Goal: Task Accomplishment & Management: Manage account settings

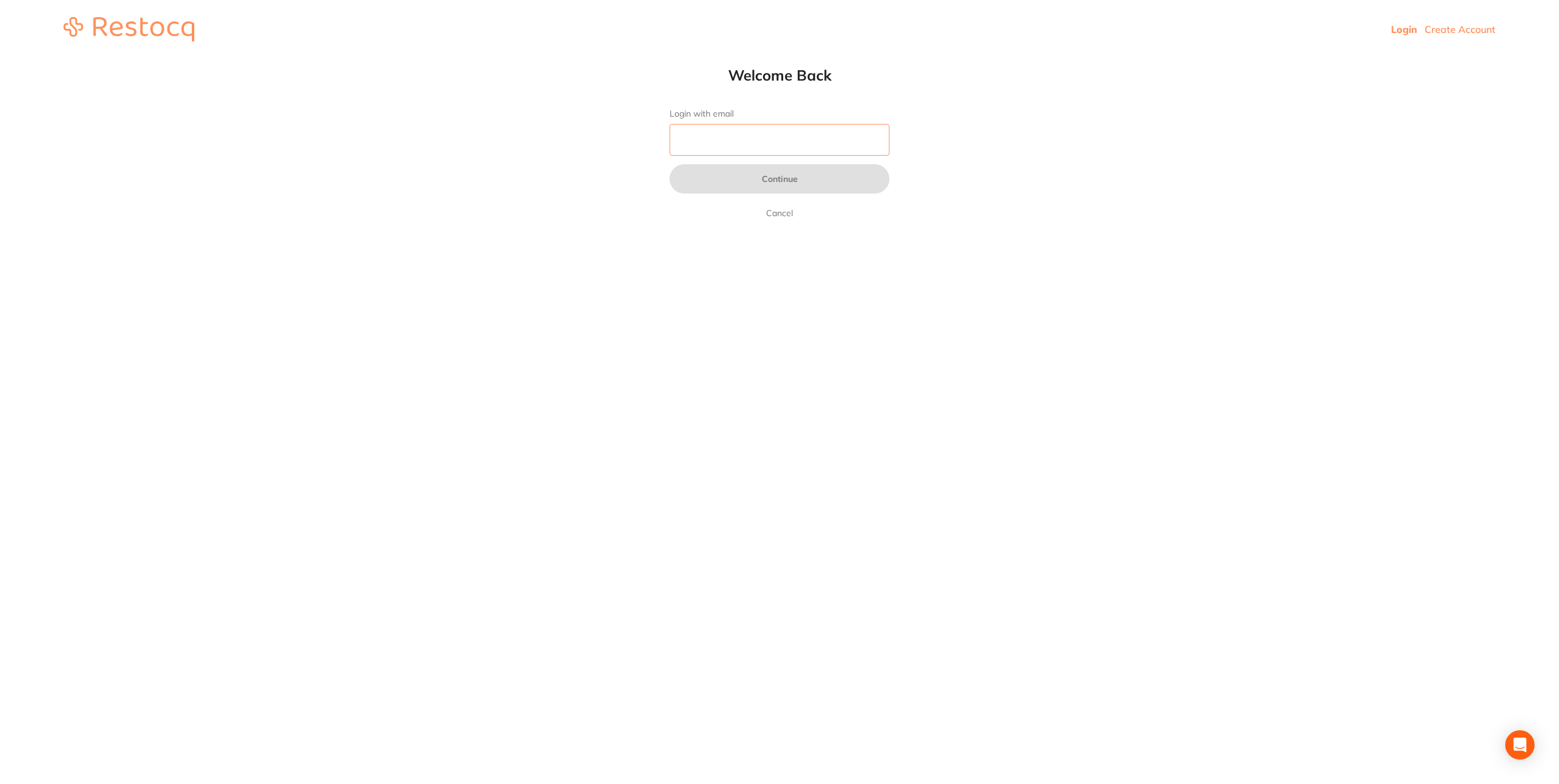
click at [789, 131] on input "Login with email" at bounding box center [779, 140] width 220 height 32
type input "[EMAIL_ADDRESS][DOMAIN_NAME]"
click at [776, 175] on button "Continue" at bounding box center [779, 179] width 220 height 29
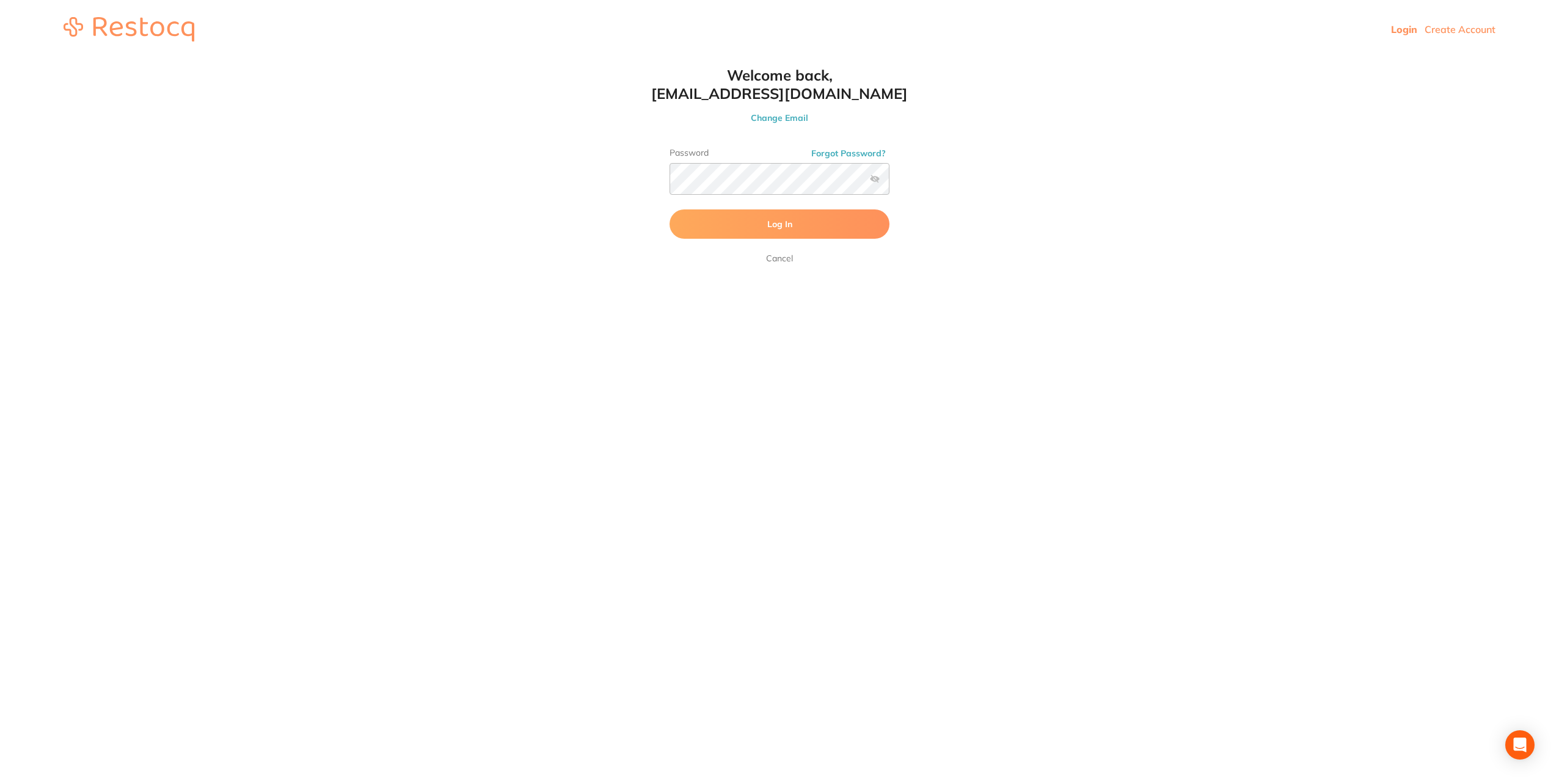
drag, startPoint x: 1076, startPoint y: 190, endPoint x: 1062, endPoint y: 185, distance: 14.9
click at [1076, 59] on html "Login Create Account Welcome Back Login with email [EMAIL_ADDRESS][DOMAIN_NAME]…" at bounding box center [779, 29] width 1559 height 59
click at [776, 227] on span "Log In" at bounding box center [779, 224] width 25 height 11
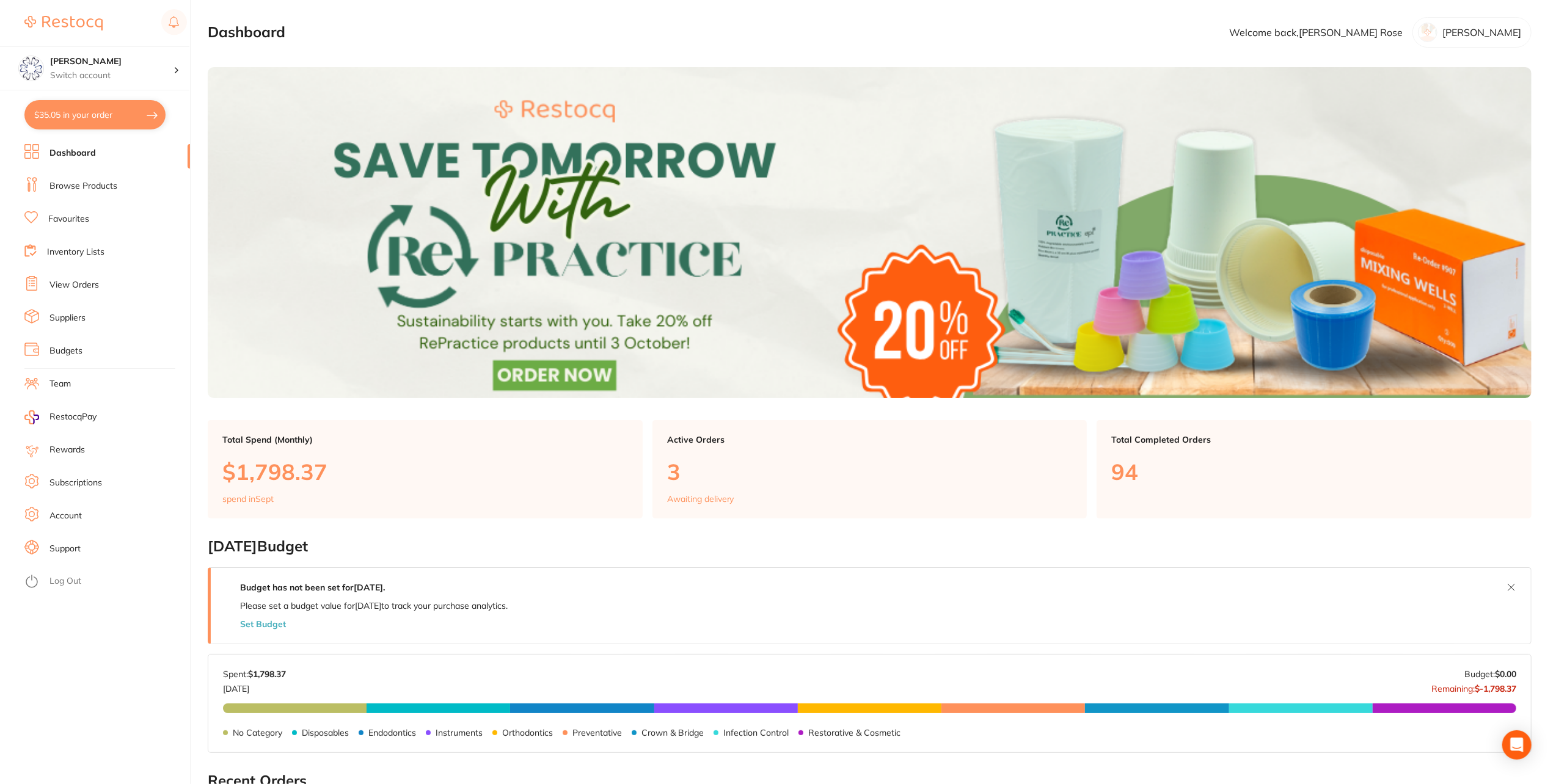
click at [81, 289] on link "View Orders" at bounding box center [73, 285] width 49 height 12
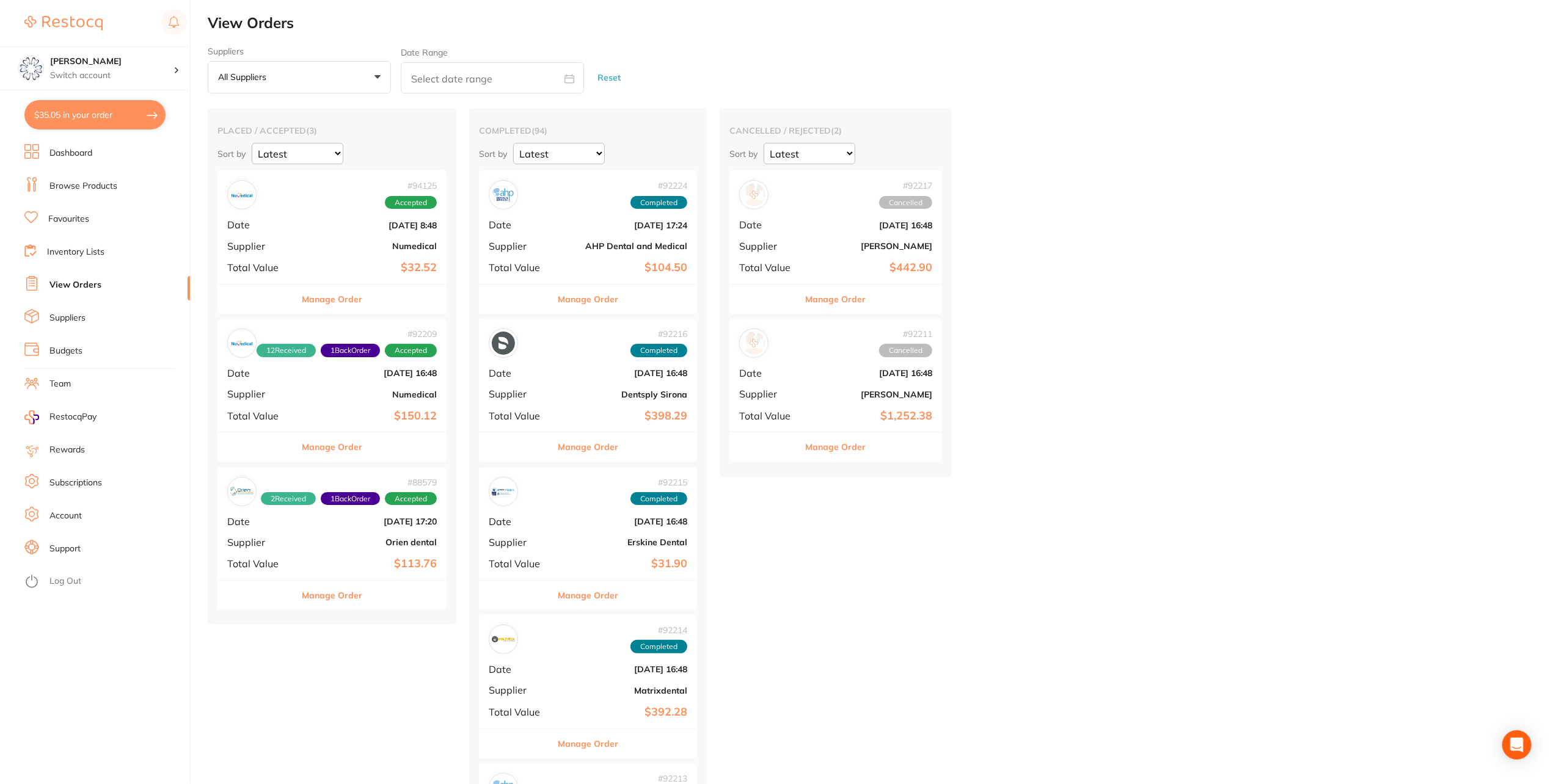
click at [94, 112] on button "$35.05 in your order" at bounding box center [95, 115] width 141 height 29
checkbox input "true"
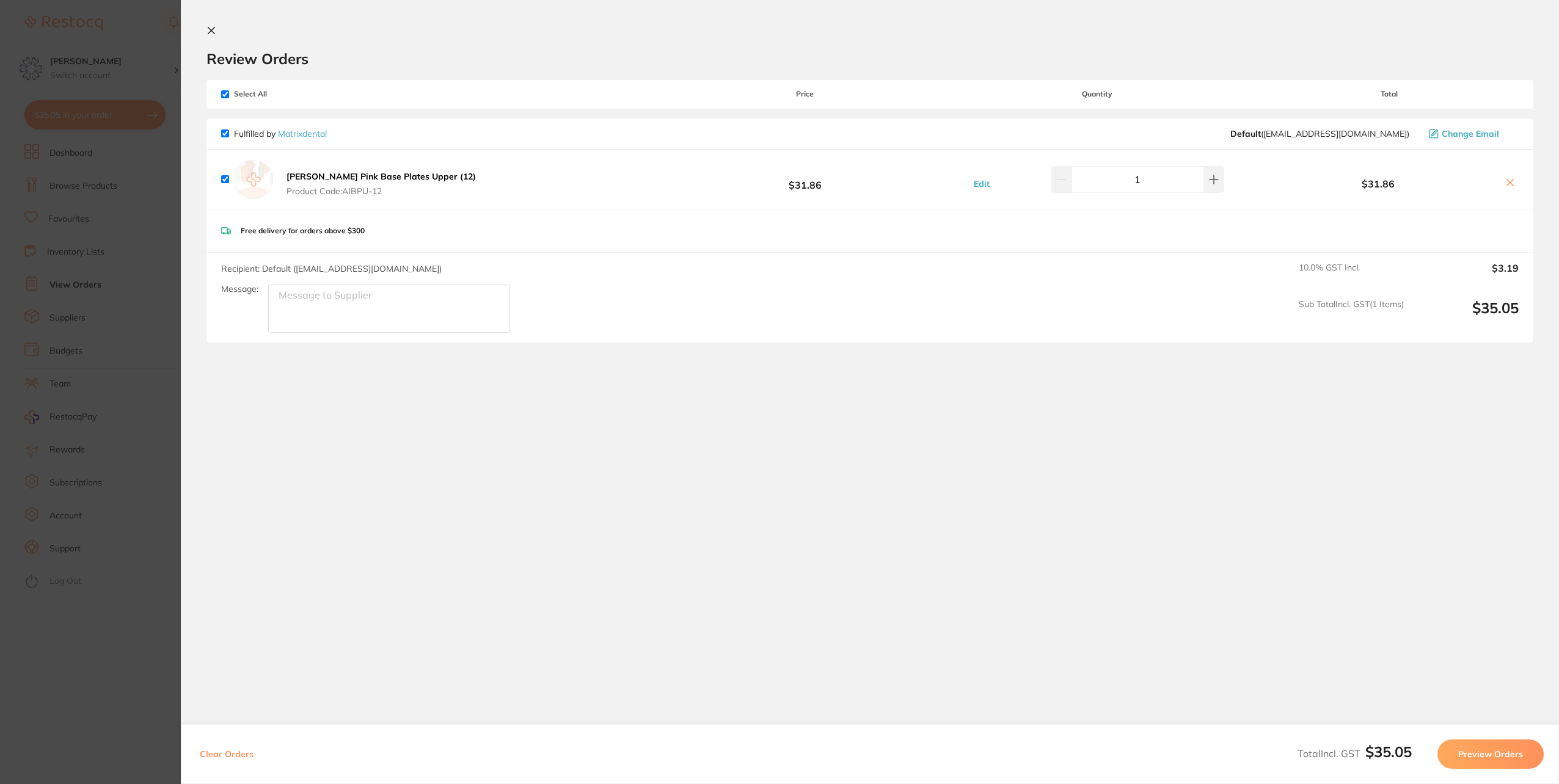
click at [56, 202] on section "Update RRP Set your pre negotiated price for this item. Item Agreed RRP (excl. …" at bounding box center [779, 392] width 1559 height 784
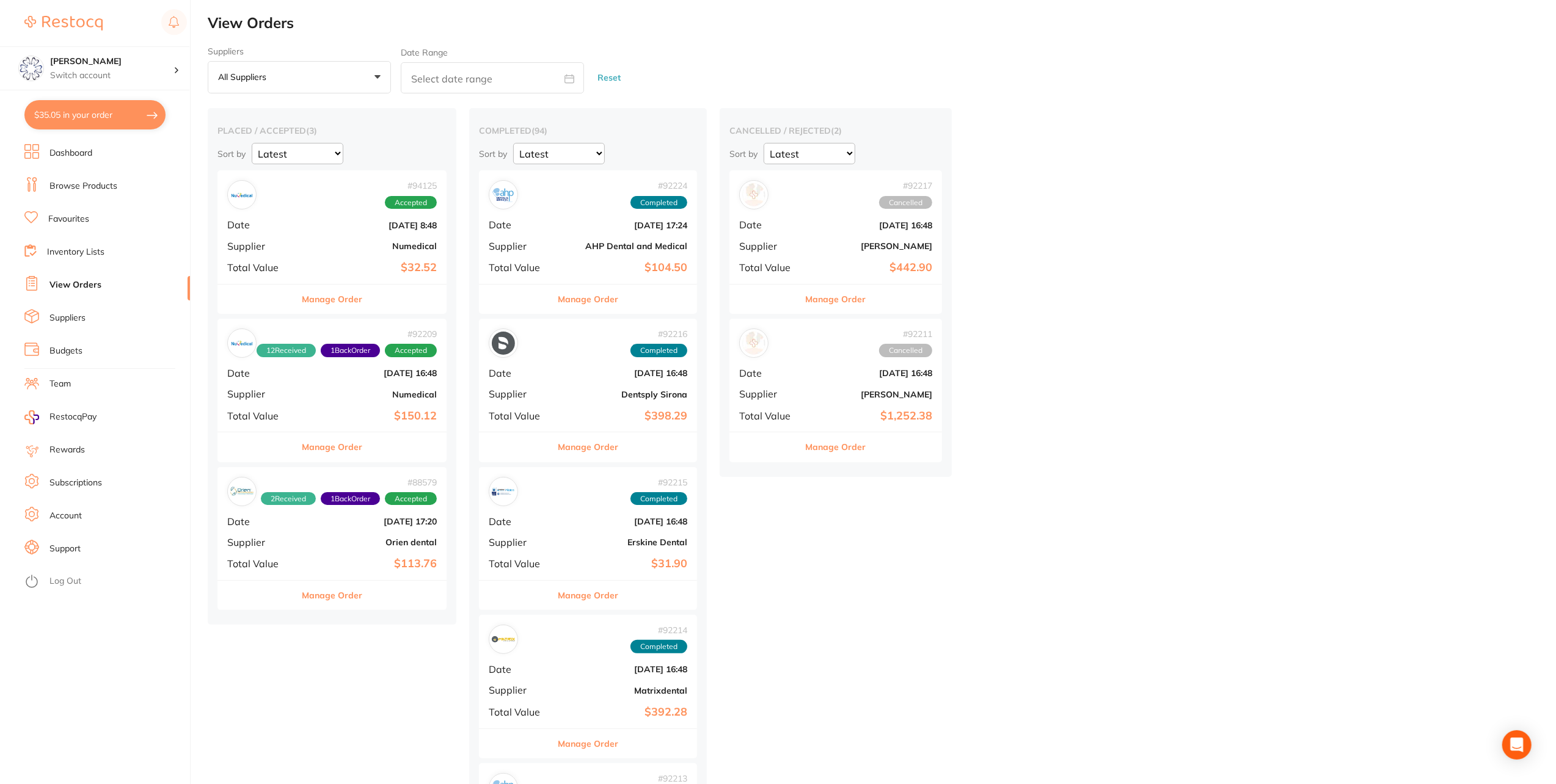
click at [83, 279] on link "View Orders" at bounding box center [75, 285] width 52 height 12
click at [356, 304] on button "Manage Order" at bounding box center [332, 299] width 60 height 29
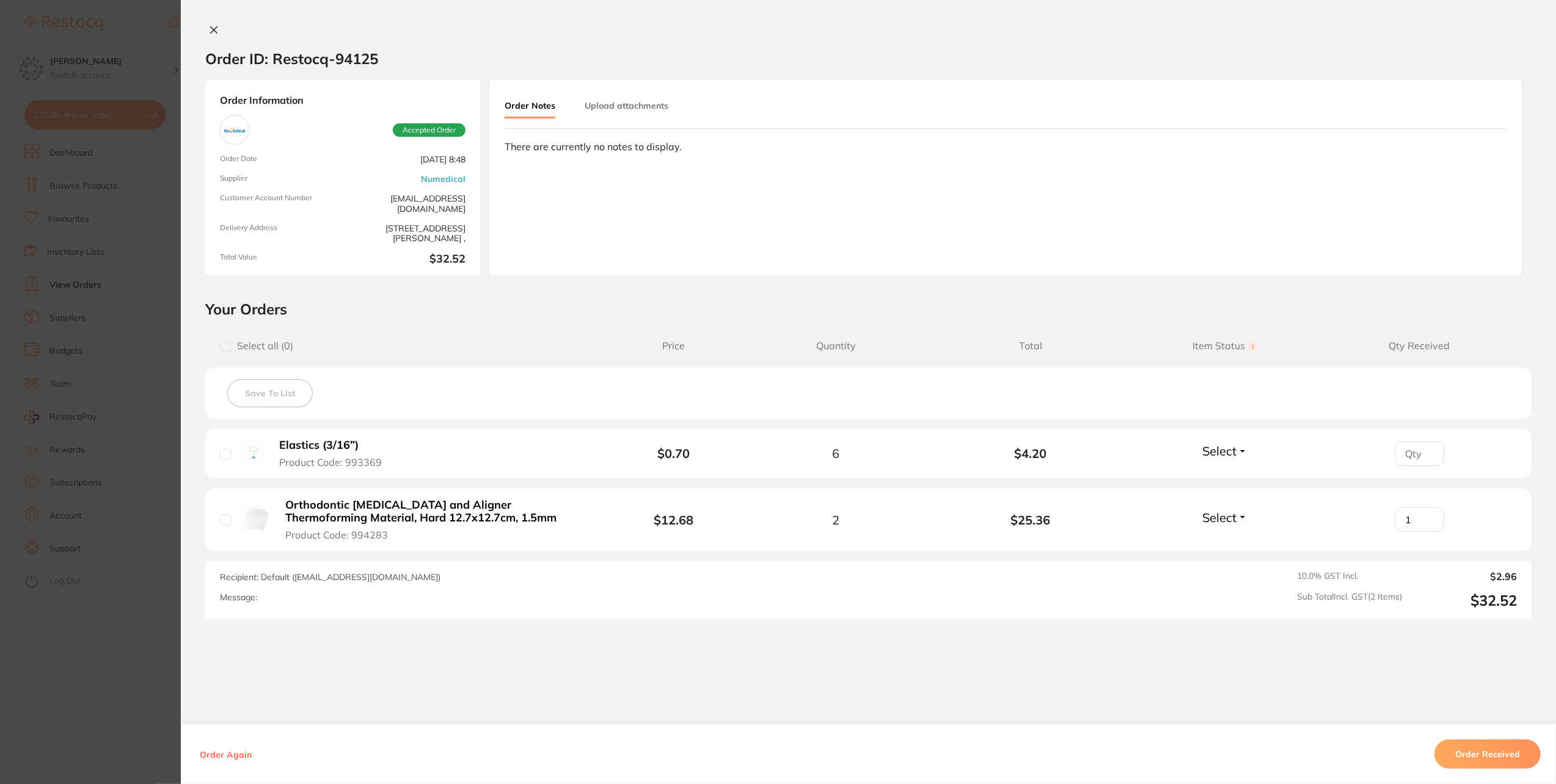
click at [1423, 514] on input "1" at bounding box center [1419, 520] width 49 height 24
type input "2"
click at [1423, 514] on input "2" at bounding box center [1419, 520] width 49 height 24
click at [1238, 524] on button "Select" at bounding box center [1224, 518] width 53 height 16
click at [1239, 542] on ul "Received Back Order" at bounding box center [1225, 553] width 47 height 47
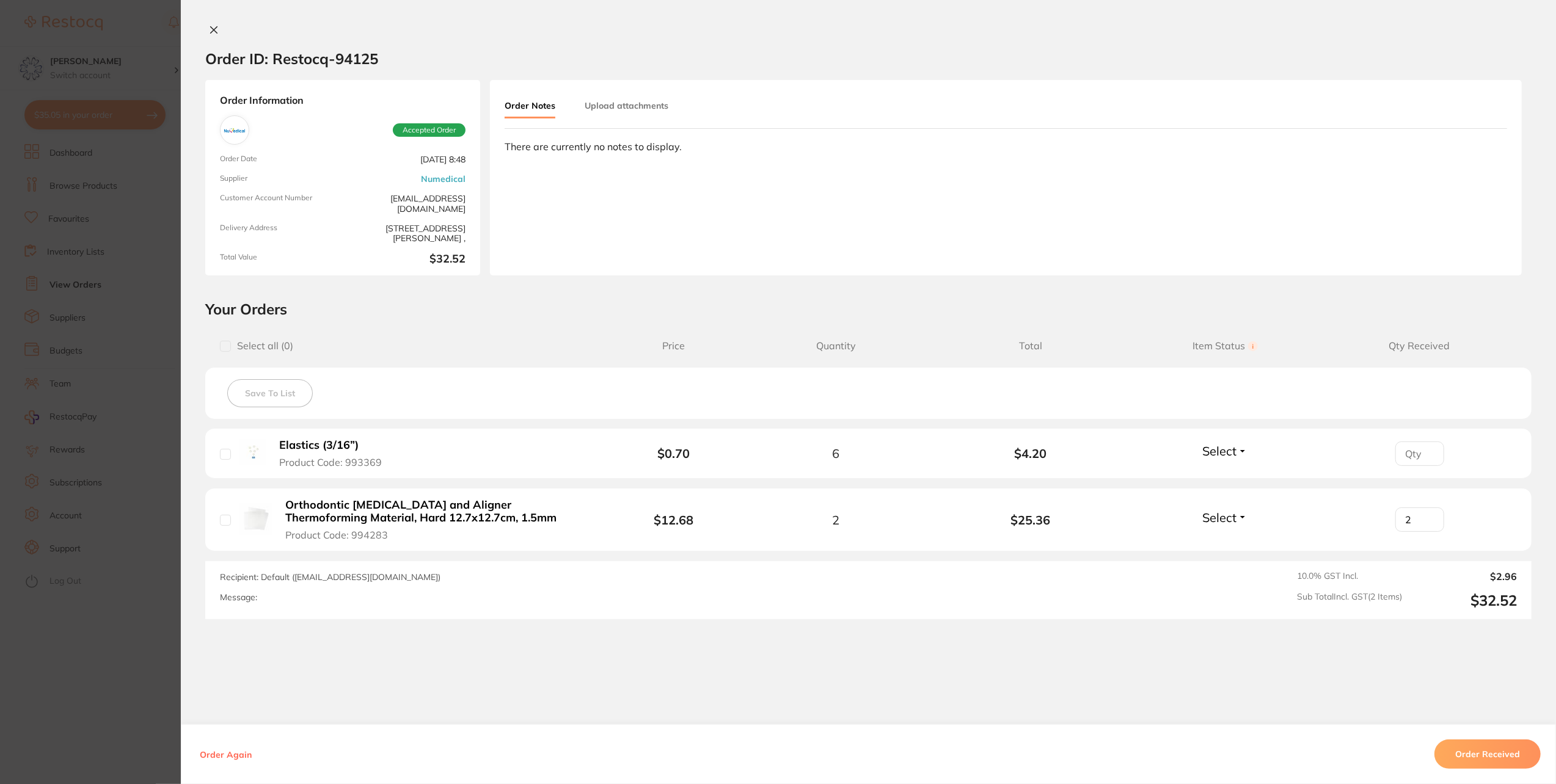
drag, startPoint x: 1227, startPoint y: 543, endPoint x: 1301, endPoint y: 576, distance: 81.0
click at [1229, 546] on li "Orthodontic [MEDICAL_DATA] and Aligner Thermoforming Material, Hard 12.7x12.7cm…" at bounding box center [868, 520] width 1326 height 63
click at [1204, 515] on span "Select" at bounding box center [1219, 518] width 34 height 16
click at [1206, 543] on ul "Received Back Order" at bounding box center [1225, 553] width 47 height 47
click at [1222, 541] on span "Received" at bounding box center [1225, 544] width 31 height 9
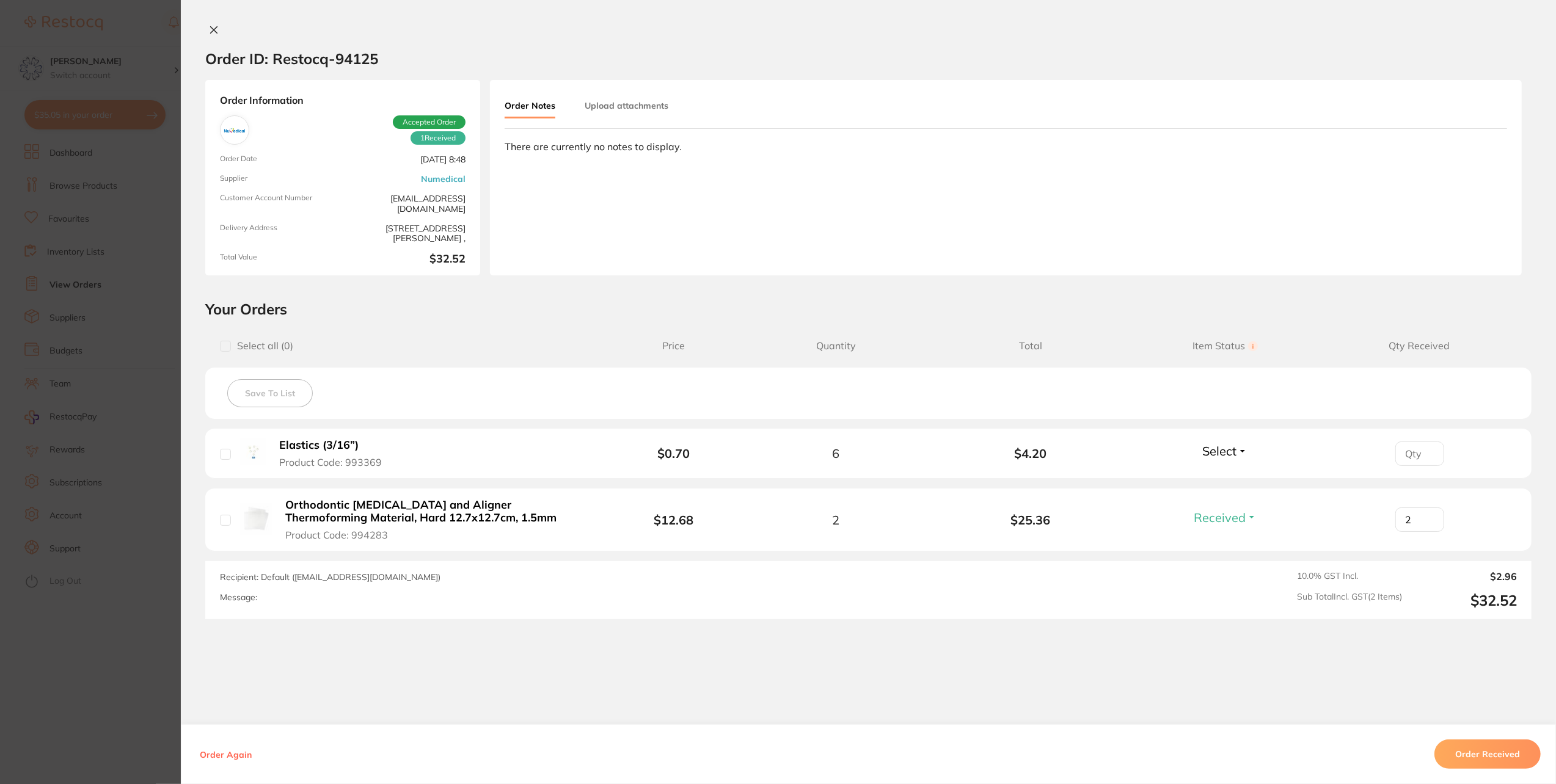
click at [205, 30] on button at bounding box center [214, 30] width 17 height 13
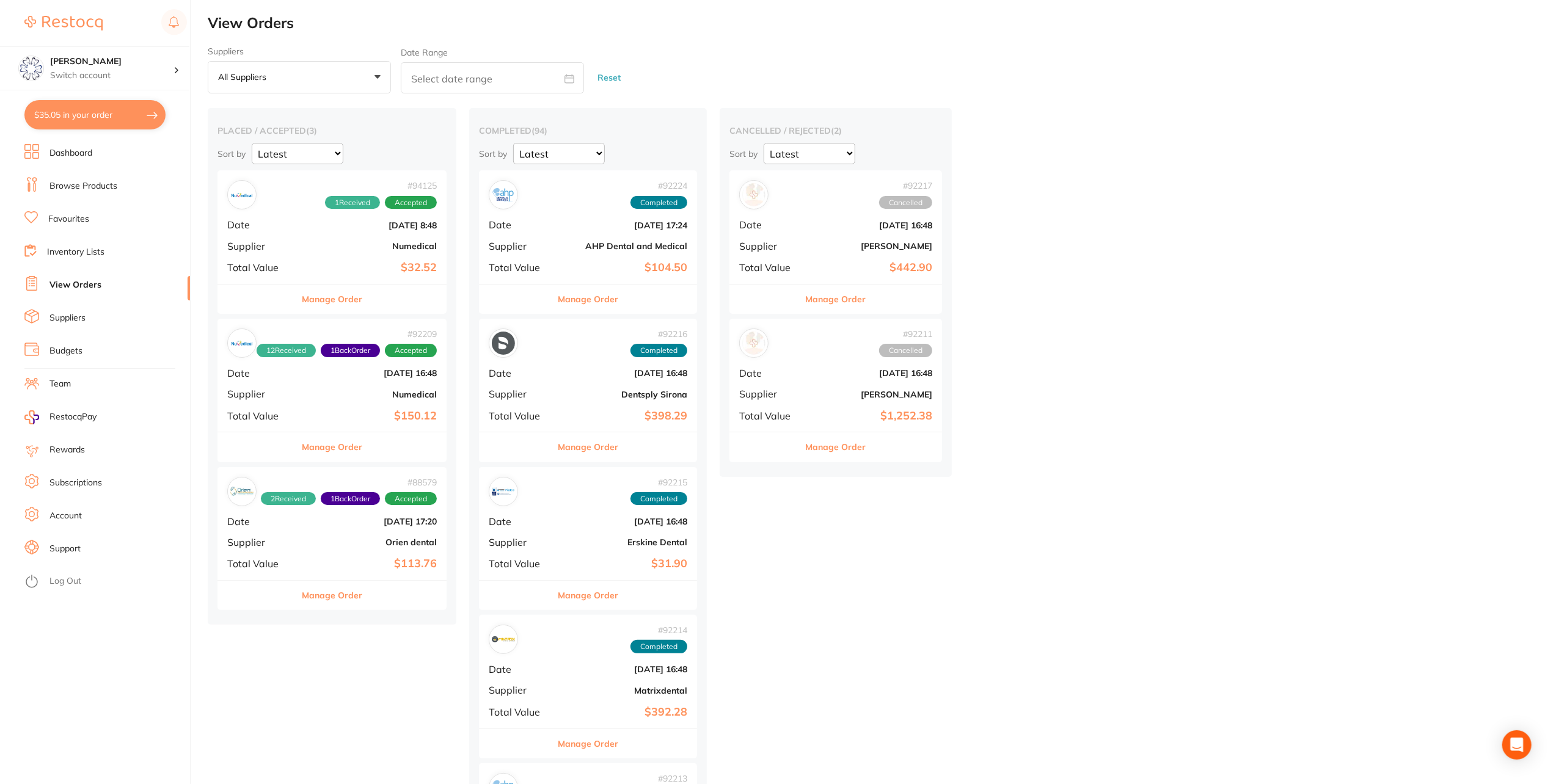
click at [594, 296] on button "Manage Order" at bounding box center [588, 299] width 60 height 29
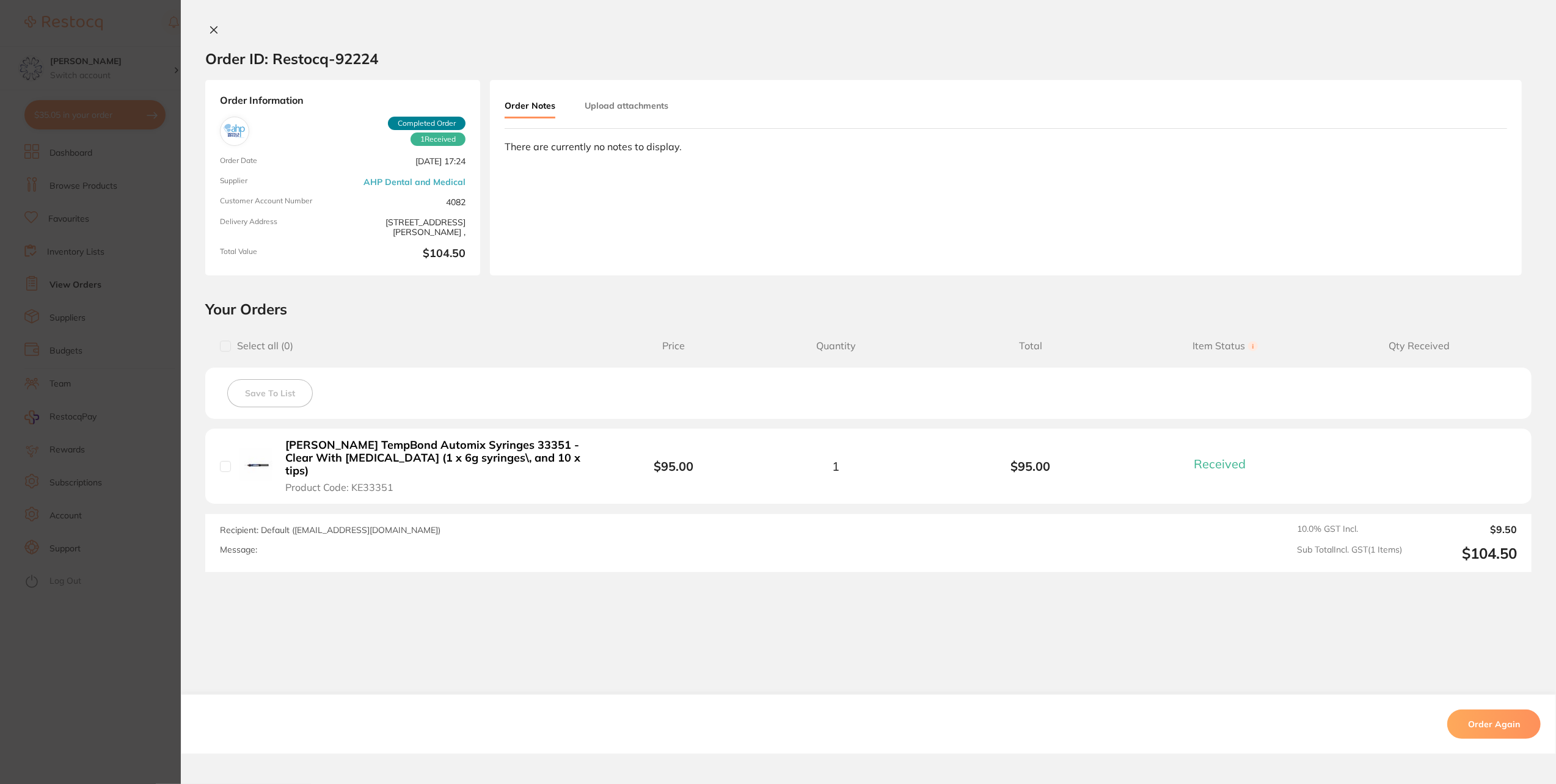
scroll to position [305, 0]
click at [209, 22] on div "Order ID: Restocq- 92224 Order Information 1 Received Completed Order Order Dat…" at bounding box center [868, 392] width 1375 height 784
click at [214, 30] on icon at bounding box center [213, 29] width 9 height 9
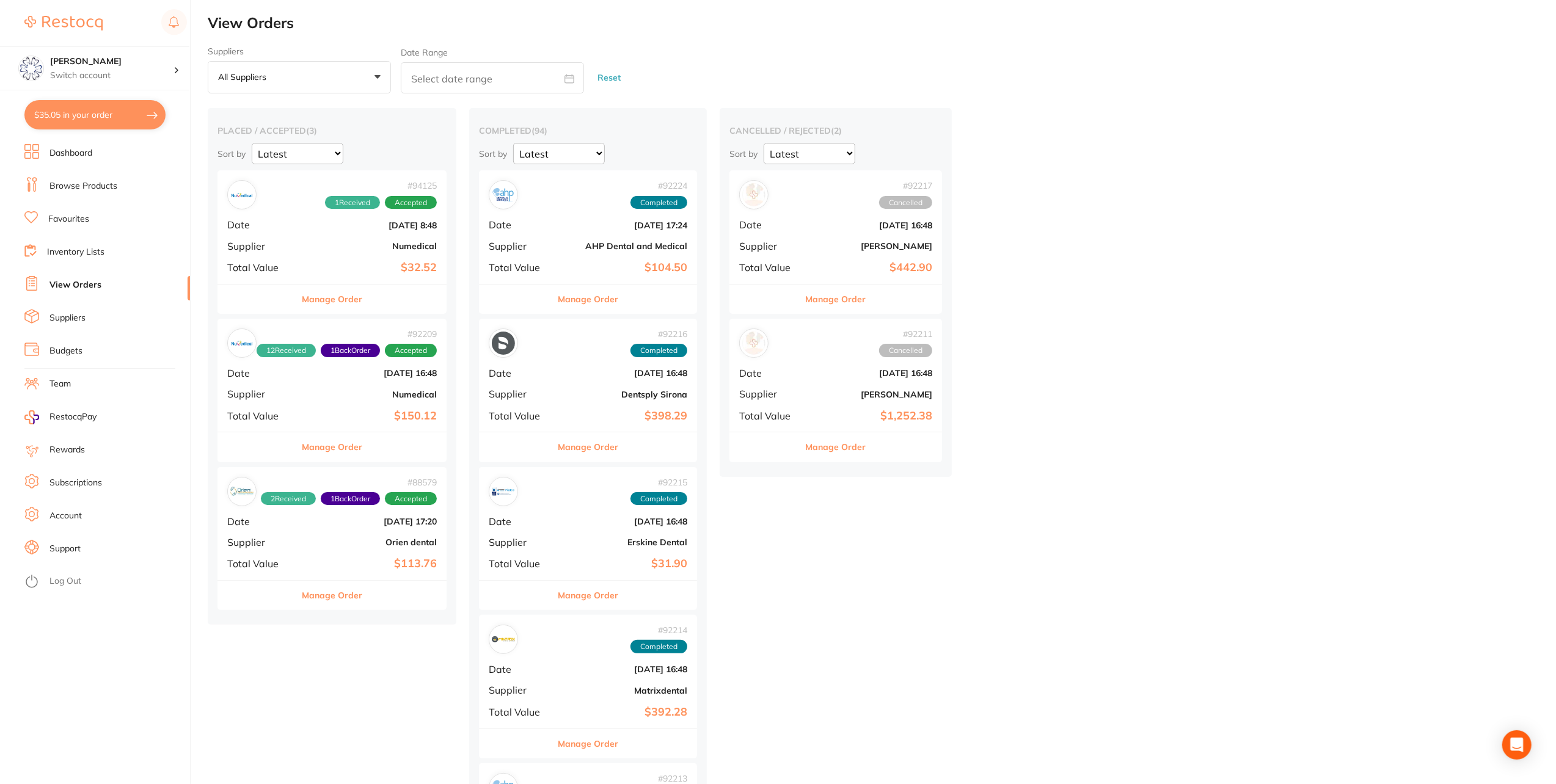
click at [594, 440] on button "Manage Order" at bounding box center [588, 447] width 60 height 29
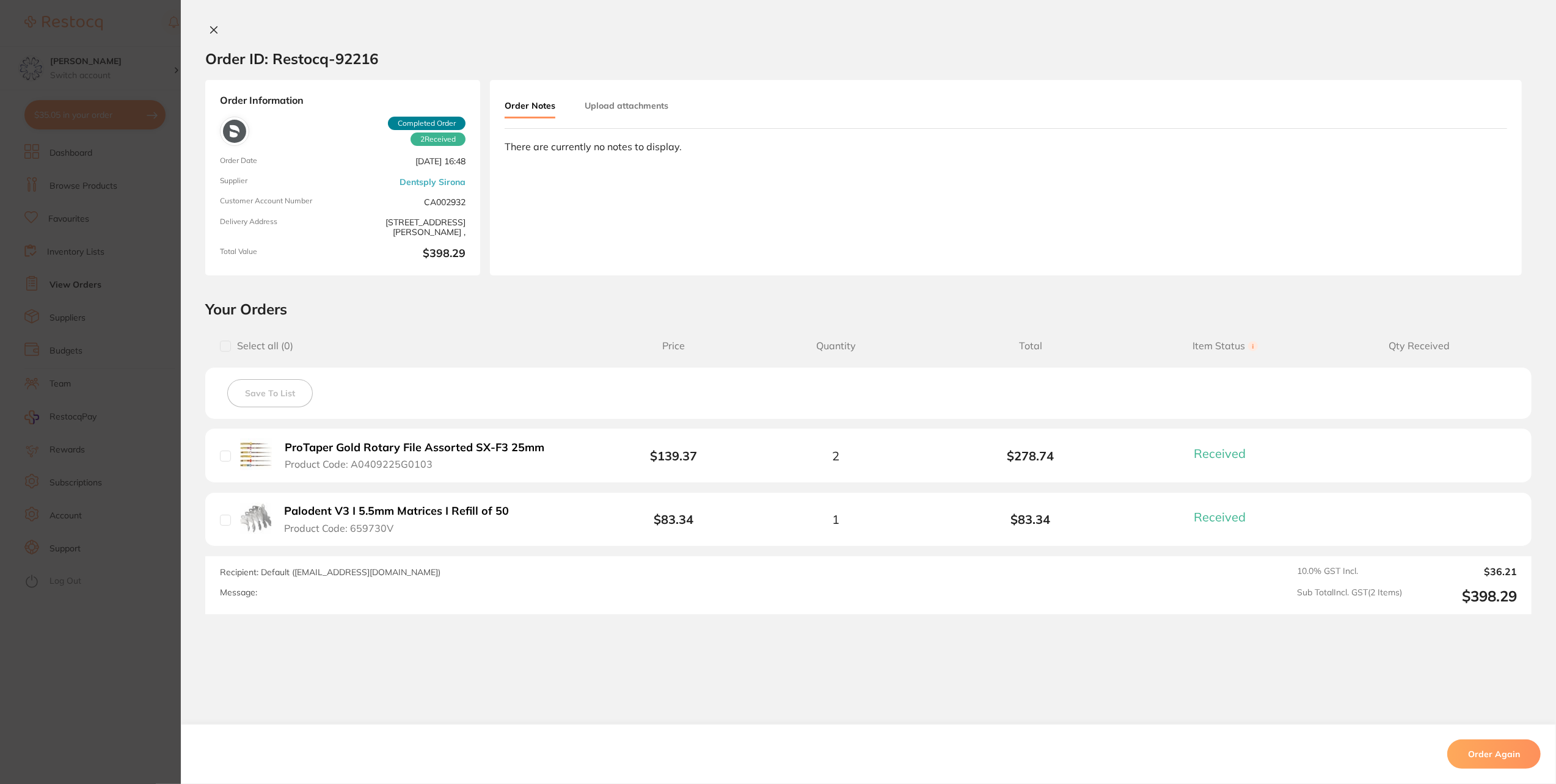
click at [511, 444] on b "ProTaper Gold Rotary File Assorted SX-F3 25mm" at bounding box center [414, 448] width 259 height 13
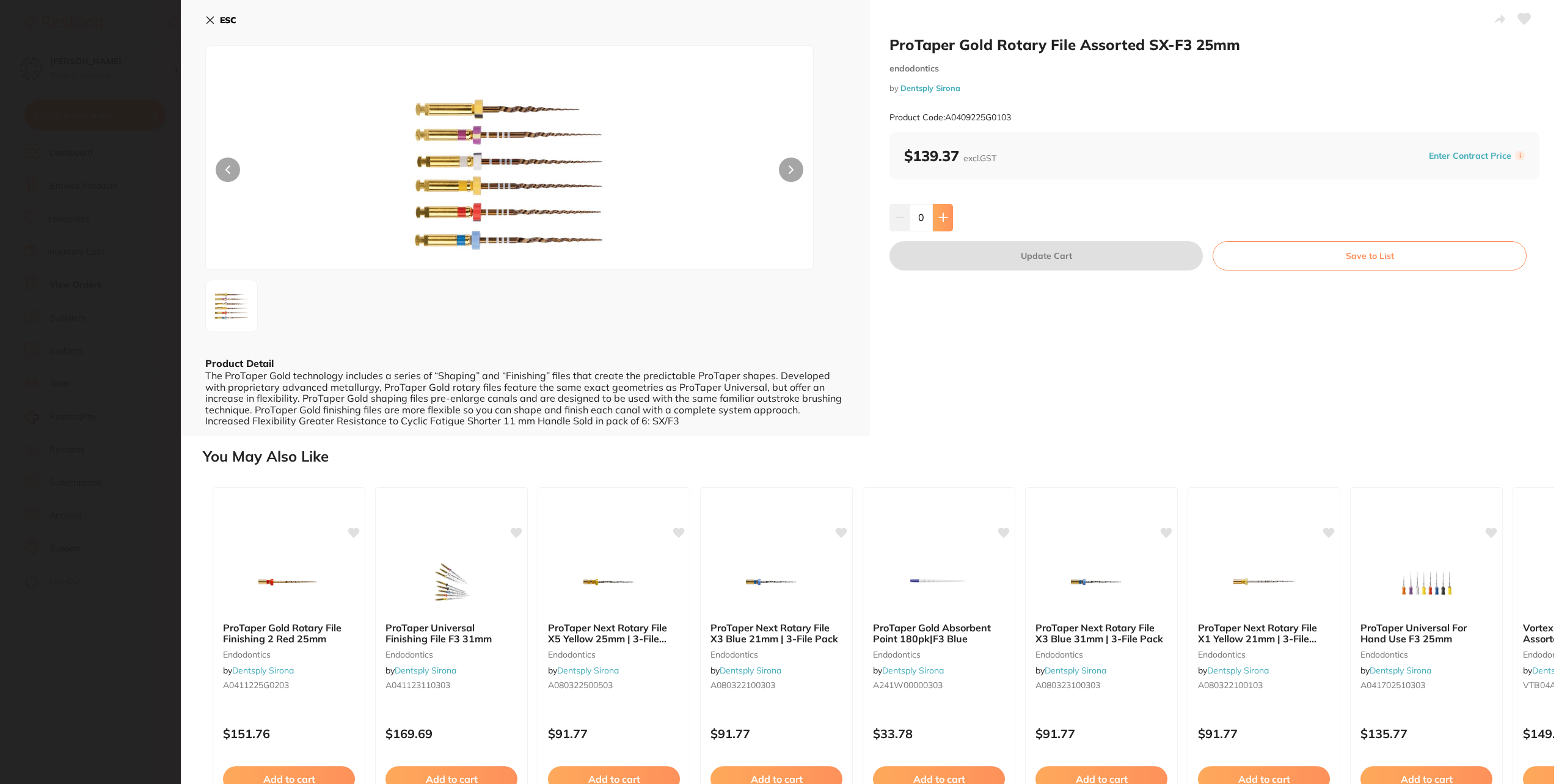
click at [939, 215] on icon at bounding box center [943, 217] width 9 height 9
click at [939, 214] on icon at bounding box center [943, 217] width 9 height 9
type input "2"
click at [1002, 254] on button "Update Cart" at bounding box center [1046, 256] width 314 height 29
checkbox input "false"
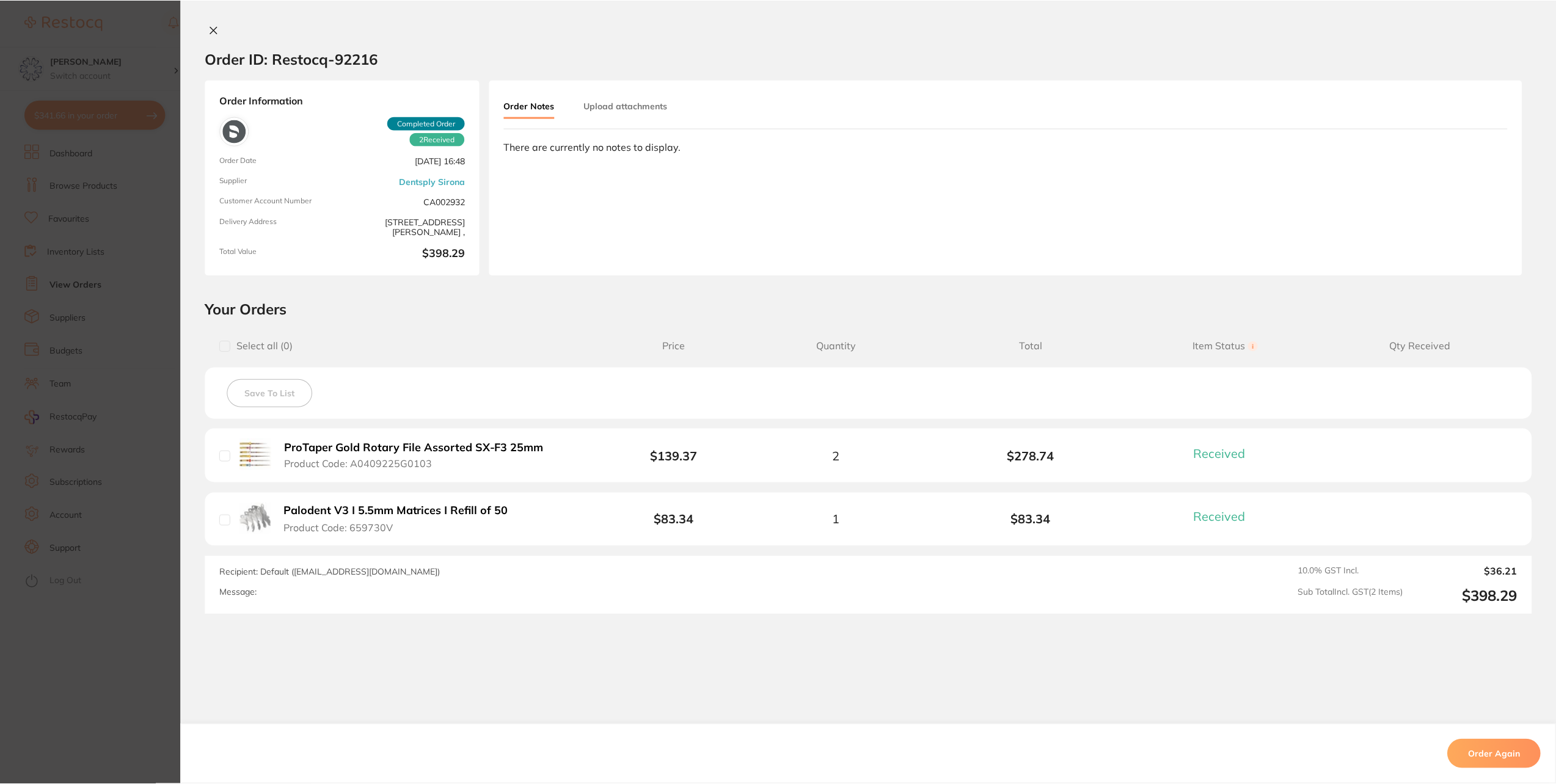
scroll to position [1, 0]
click at [209, 30] on icon at bounding box center [213, 29] width 9 height 9
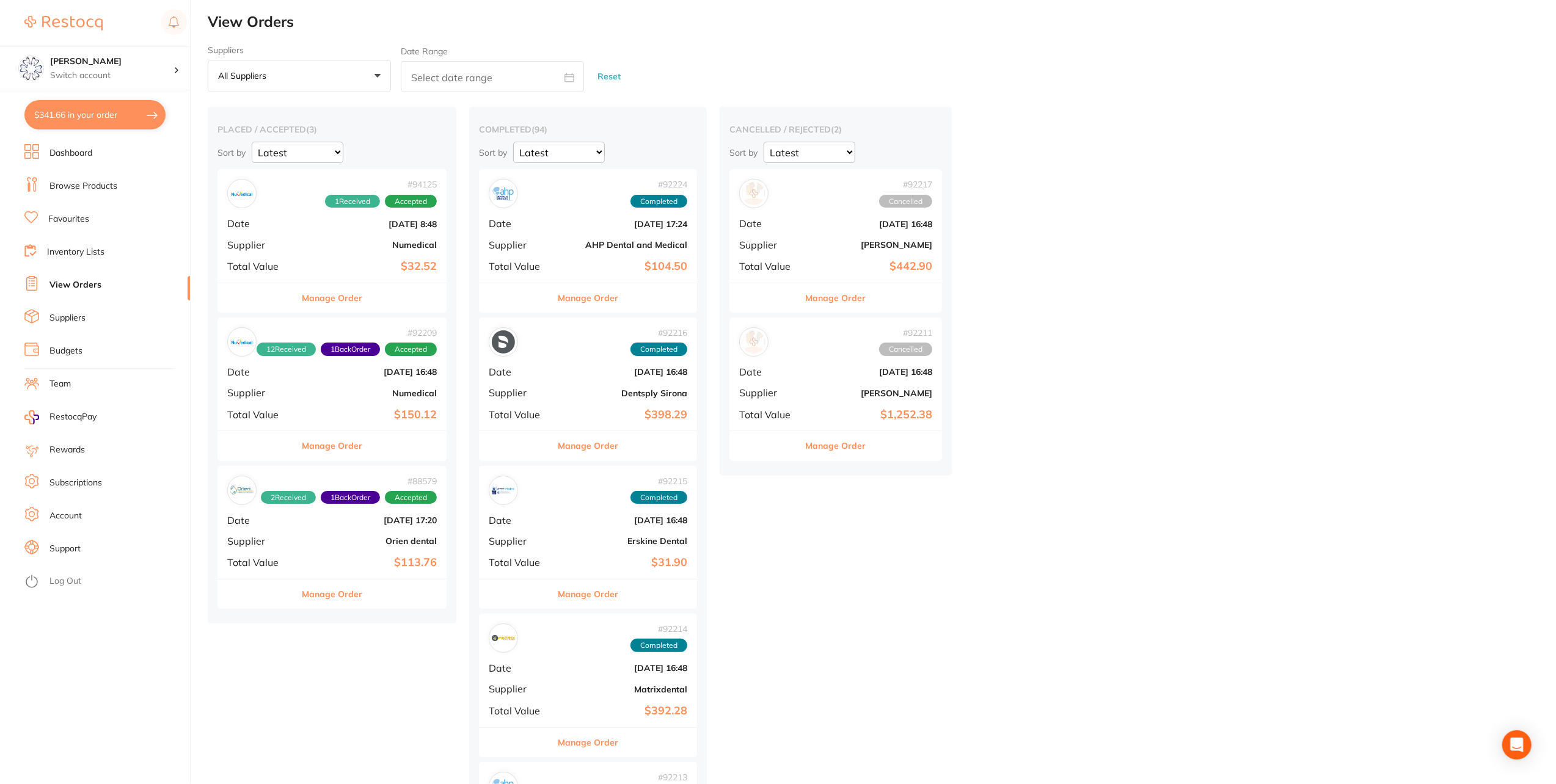
click at [596, 591] on button "Manage Order" at bounding box center [588, 594] width 60 height 29
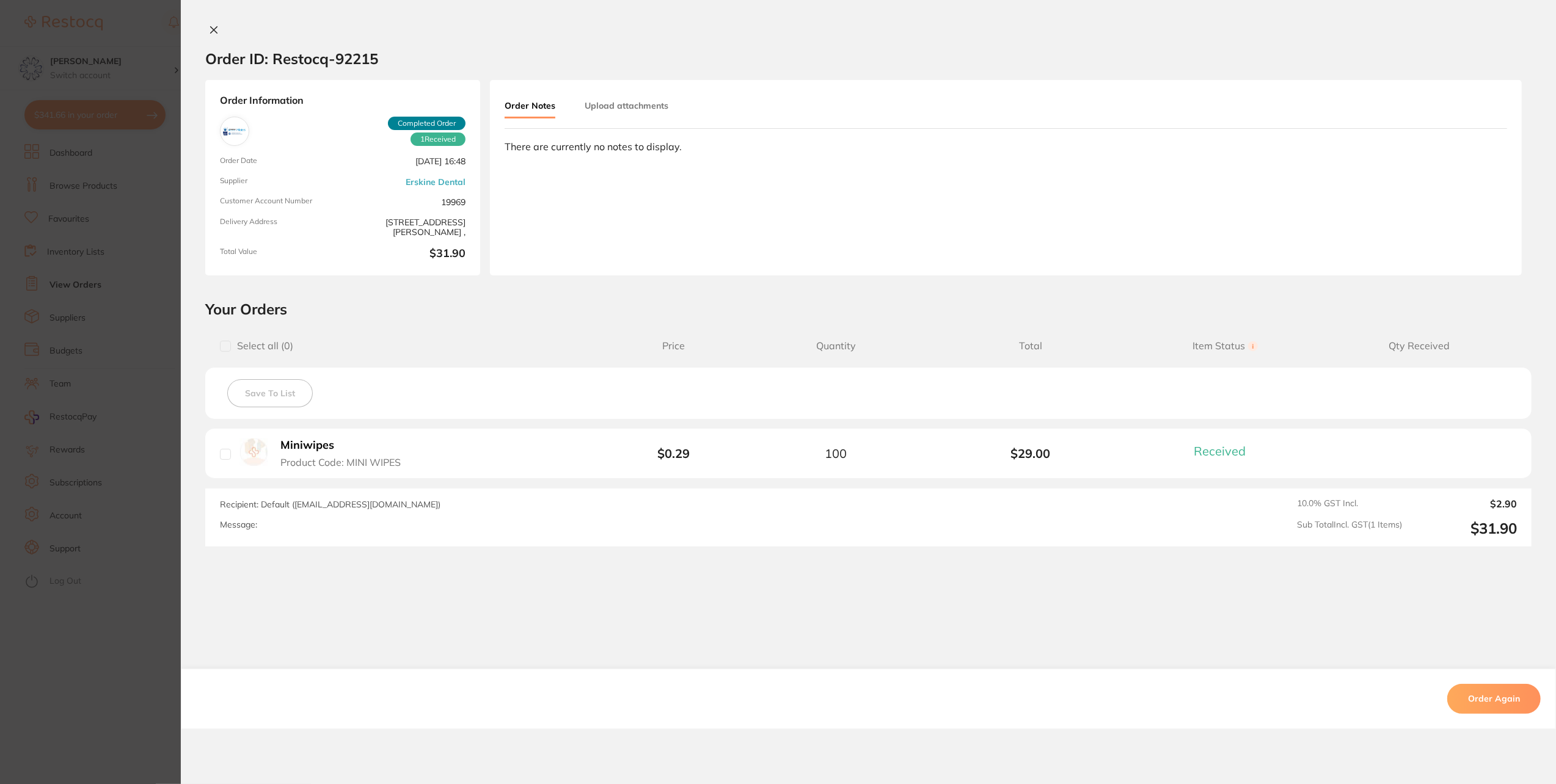
click at [209, 30] on icon at bounding box center [213, 29] width 9 height 9
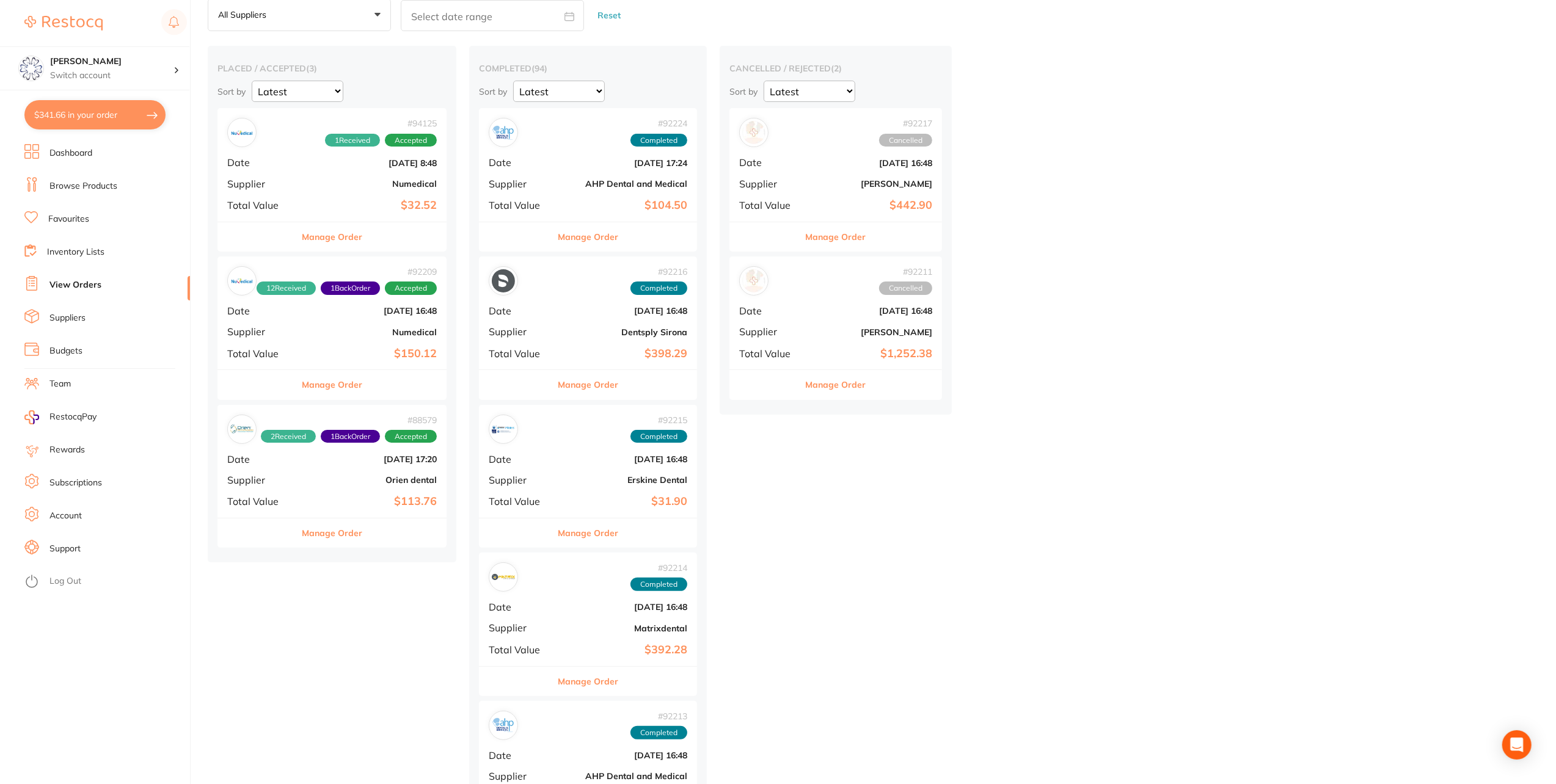
scroll to position [184, 0]
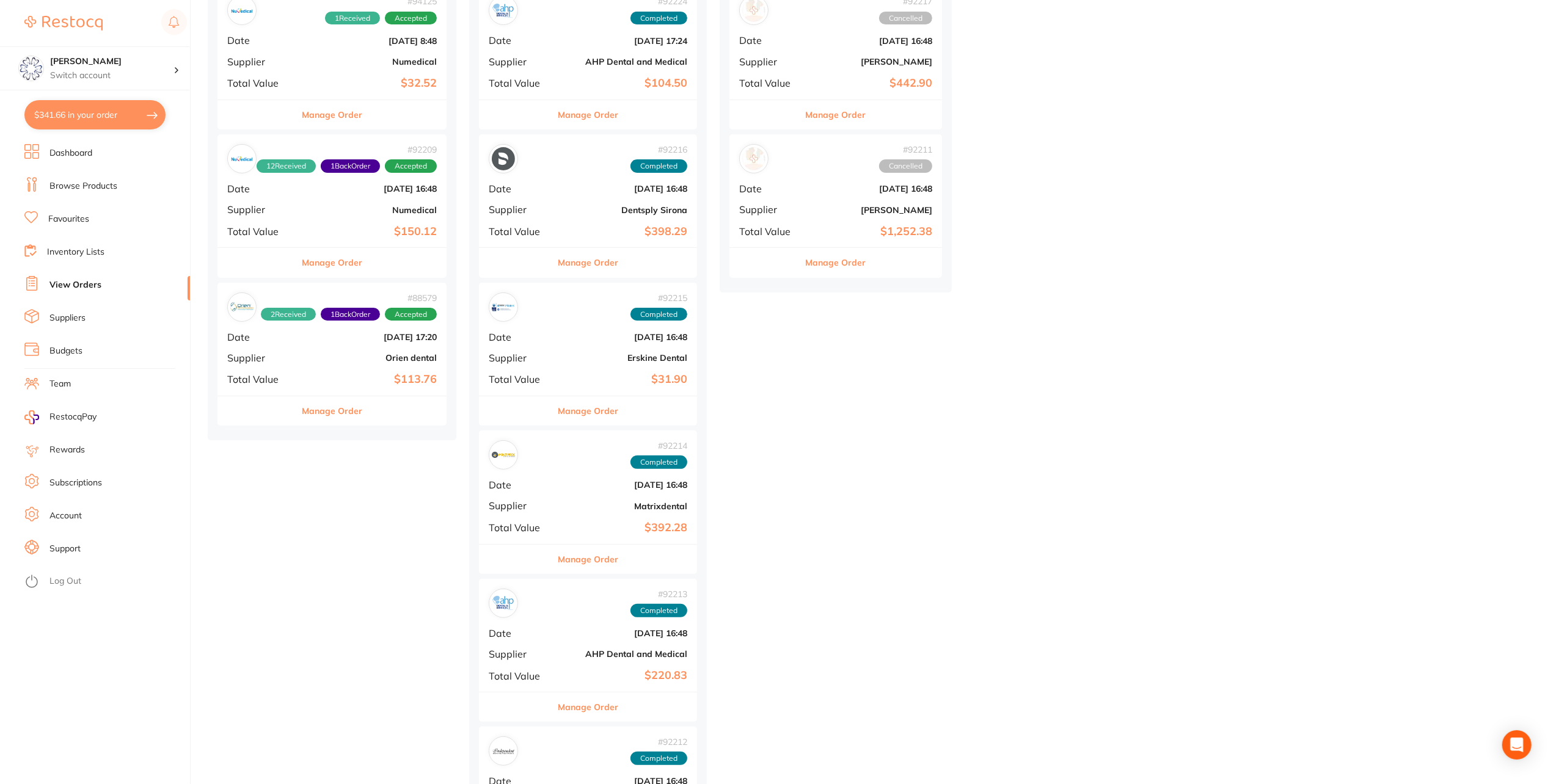
click at [594, 555] on button "Manage Order" at bounding box center [588, 559] width 60 height 29
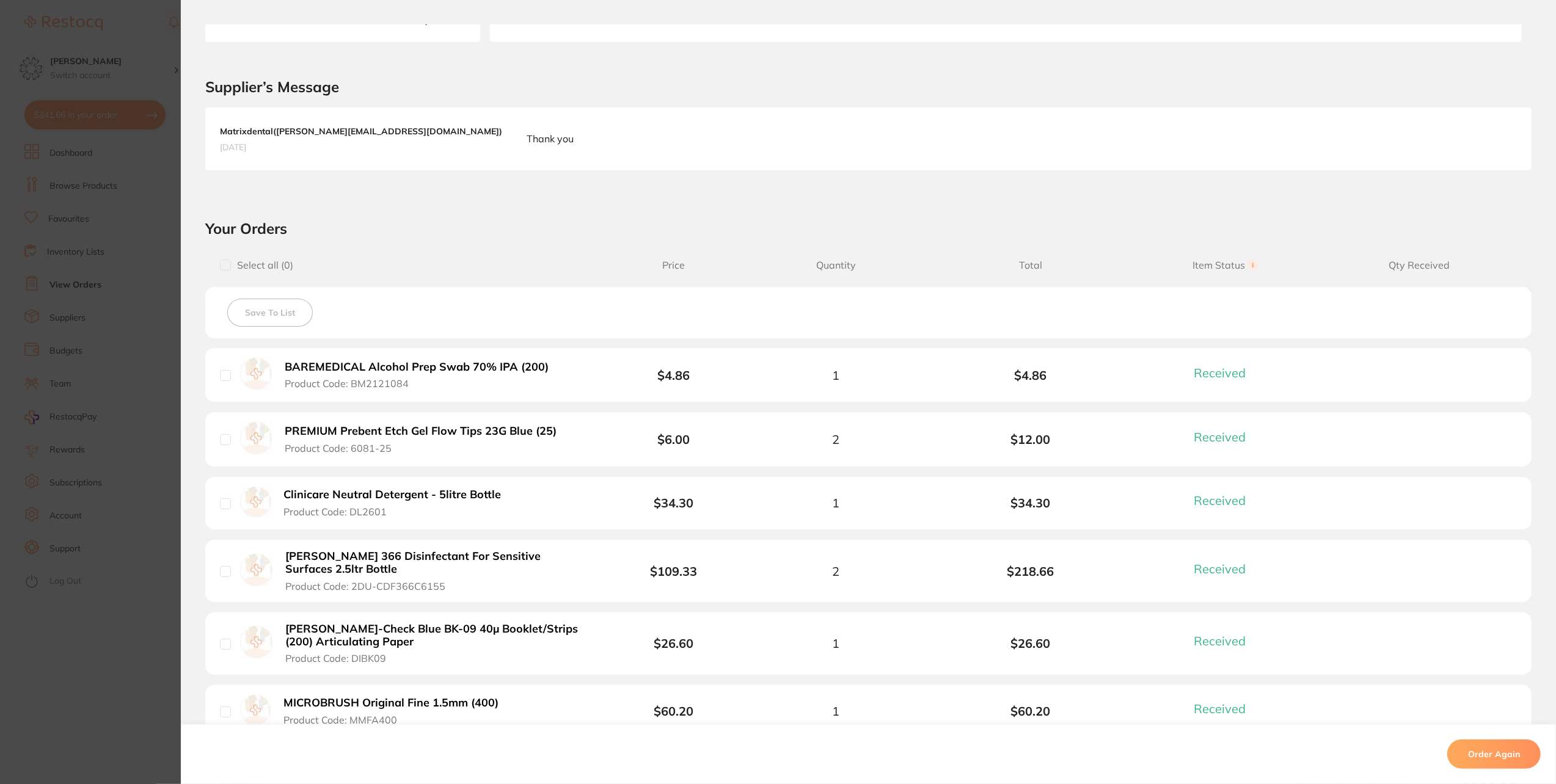
scroll to position [305, 0]
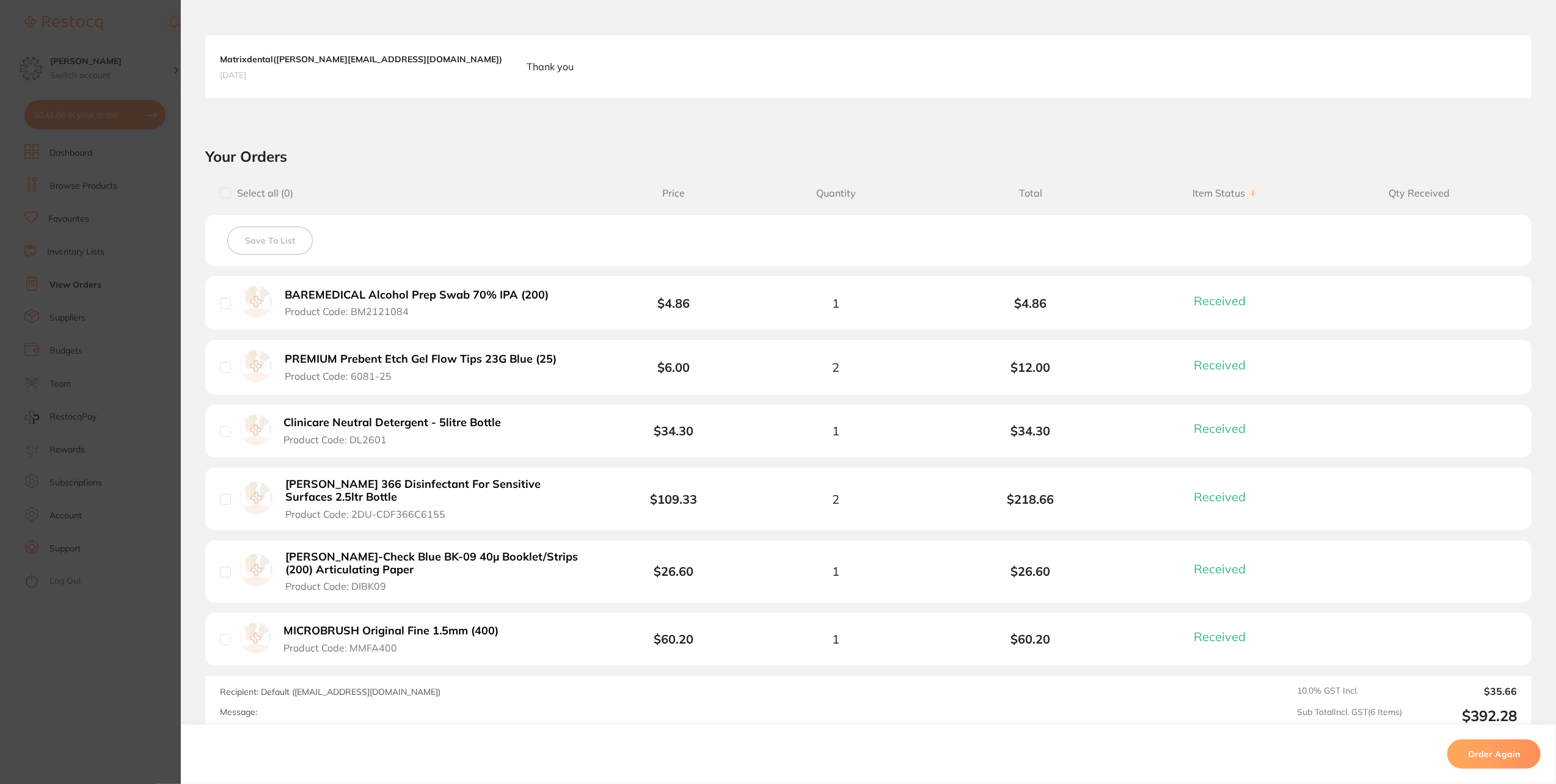
click at [537, 360] on b "PREMIUM Prebent Etch Gel Flow Tips 23G Blue (25)" at bounding box center [420, 359] width 272 height 13
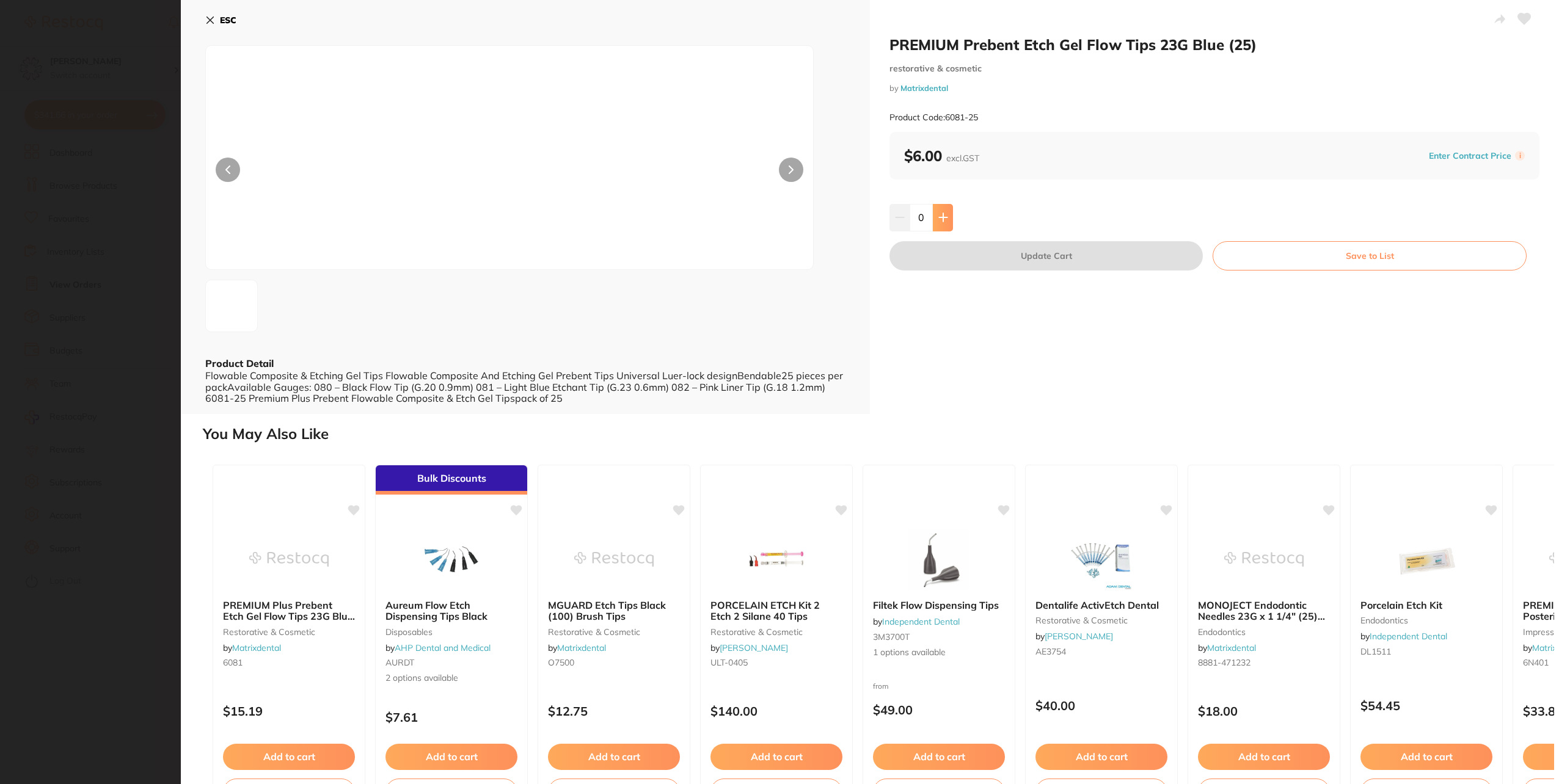
click at [948, 211] on button at bounding box center [943, 217] width 20 height 27
type input "2"
click at [1078, 254] on button "Update Cart" at bounding box center [1046, 256] width 314 height 29
checkbox input "false"
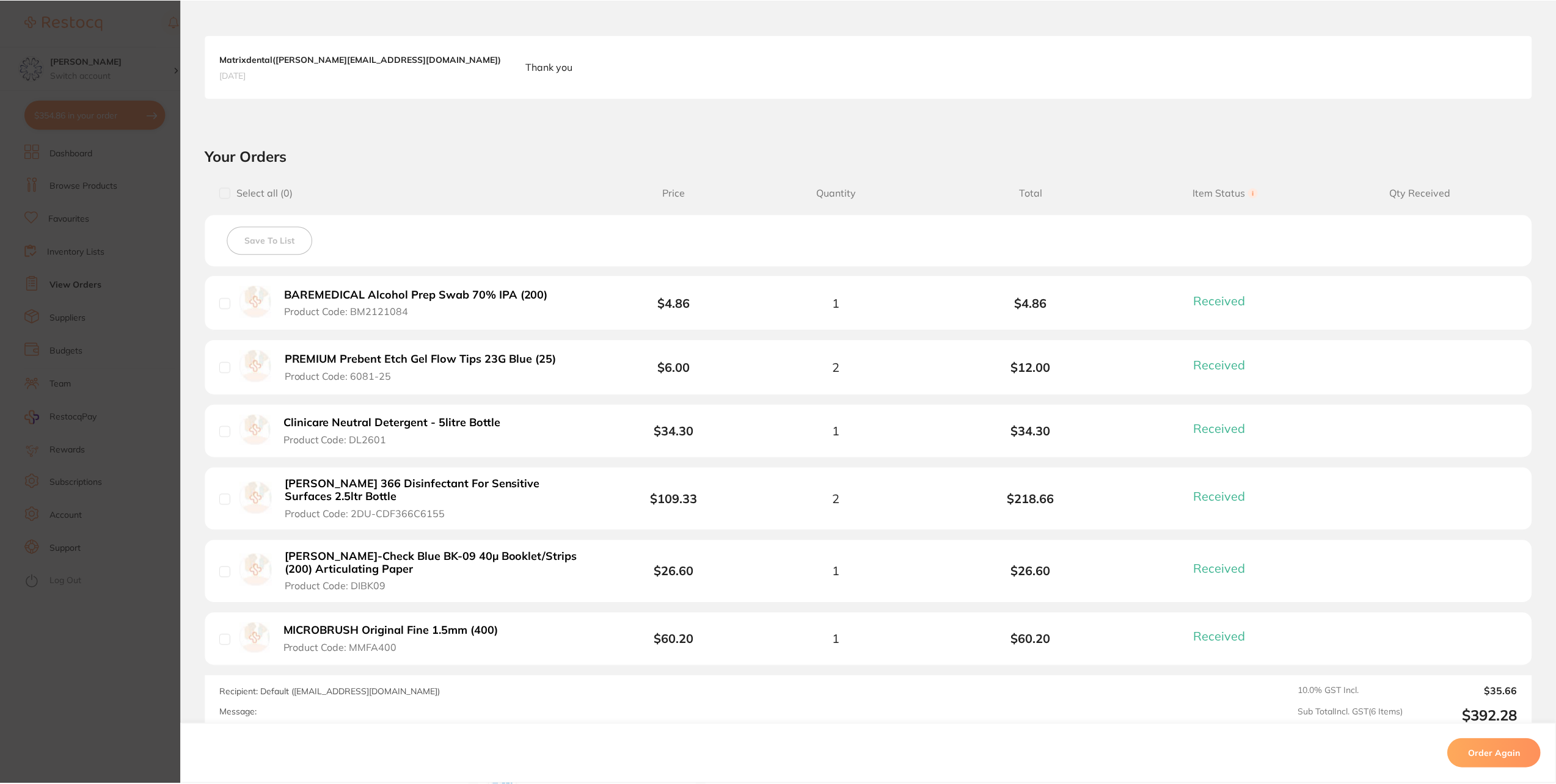
scroll to position [184, 0]
click at [433, 421] on b "Clinicare Neutral Detergent - 5litre Bottle" at bounding box center [393, 423] width 217 height 13
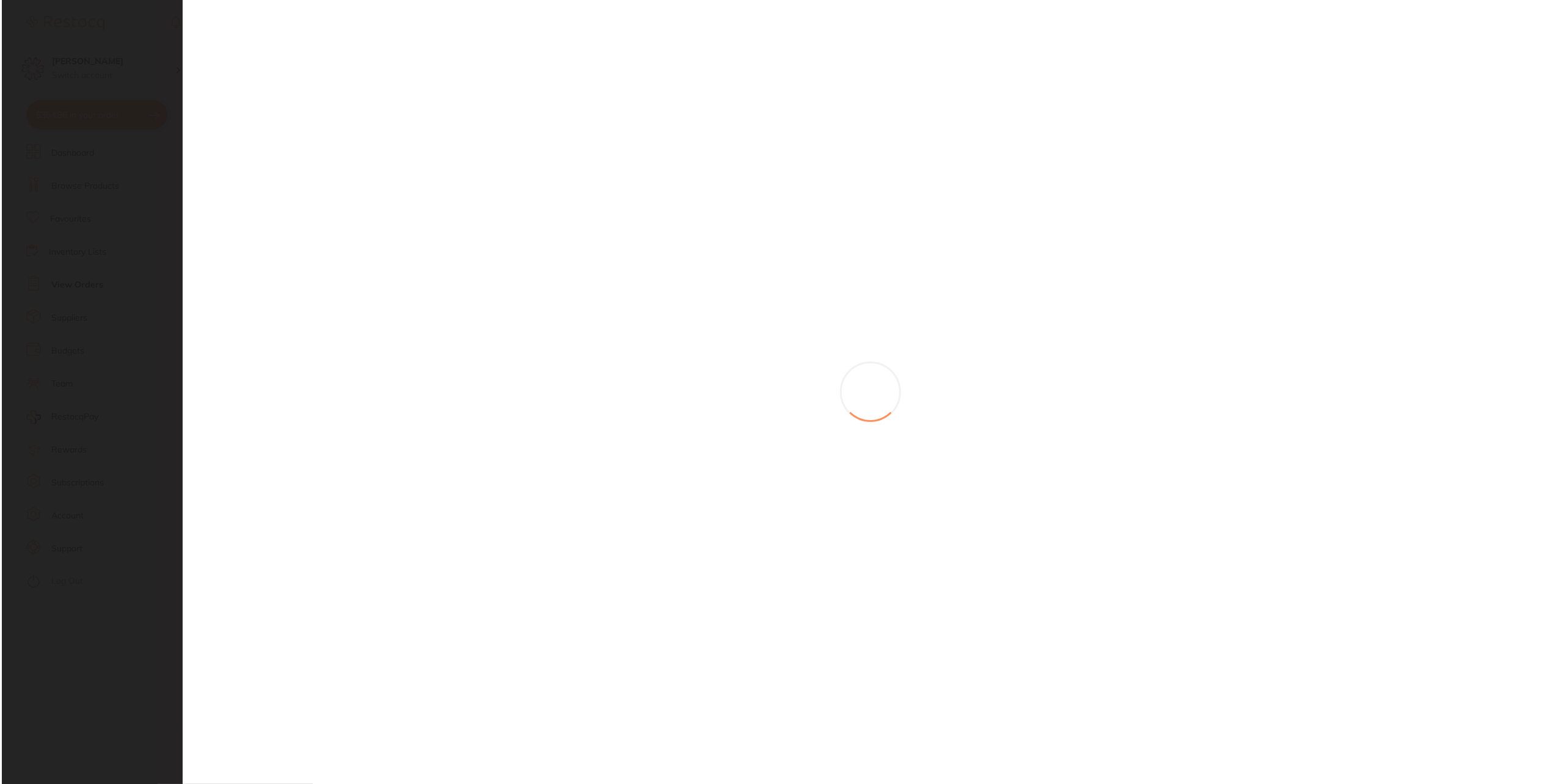
scroll to position [0, 0]
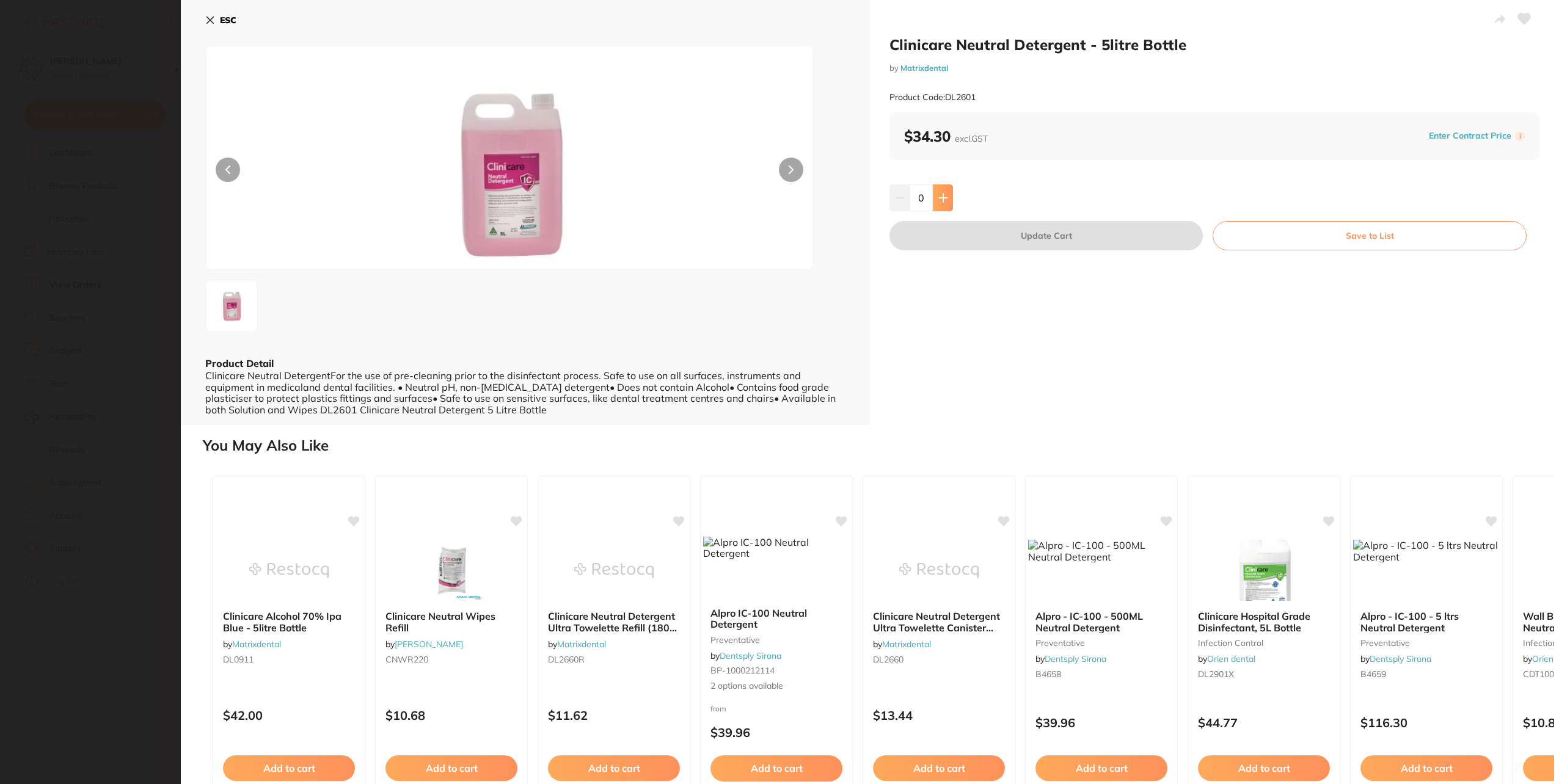
click at [948, 198] on button at bounding box center [943, 197] width 20 height 27
type input "1"
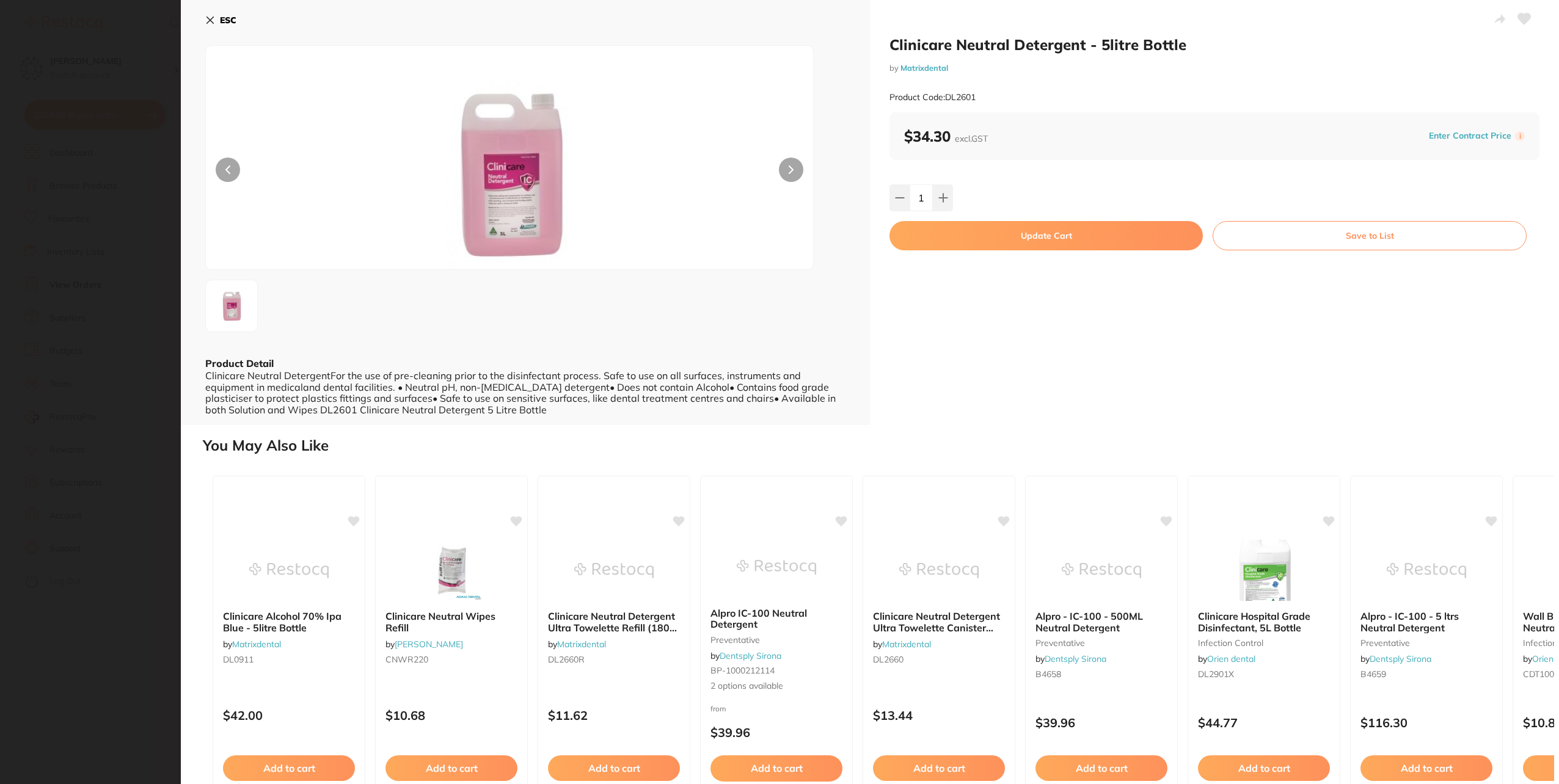
click at [1034, 237] on button "Update Cart" at bounding box center [1046, 236] width 314 height 29
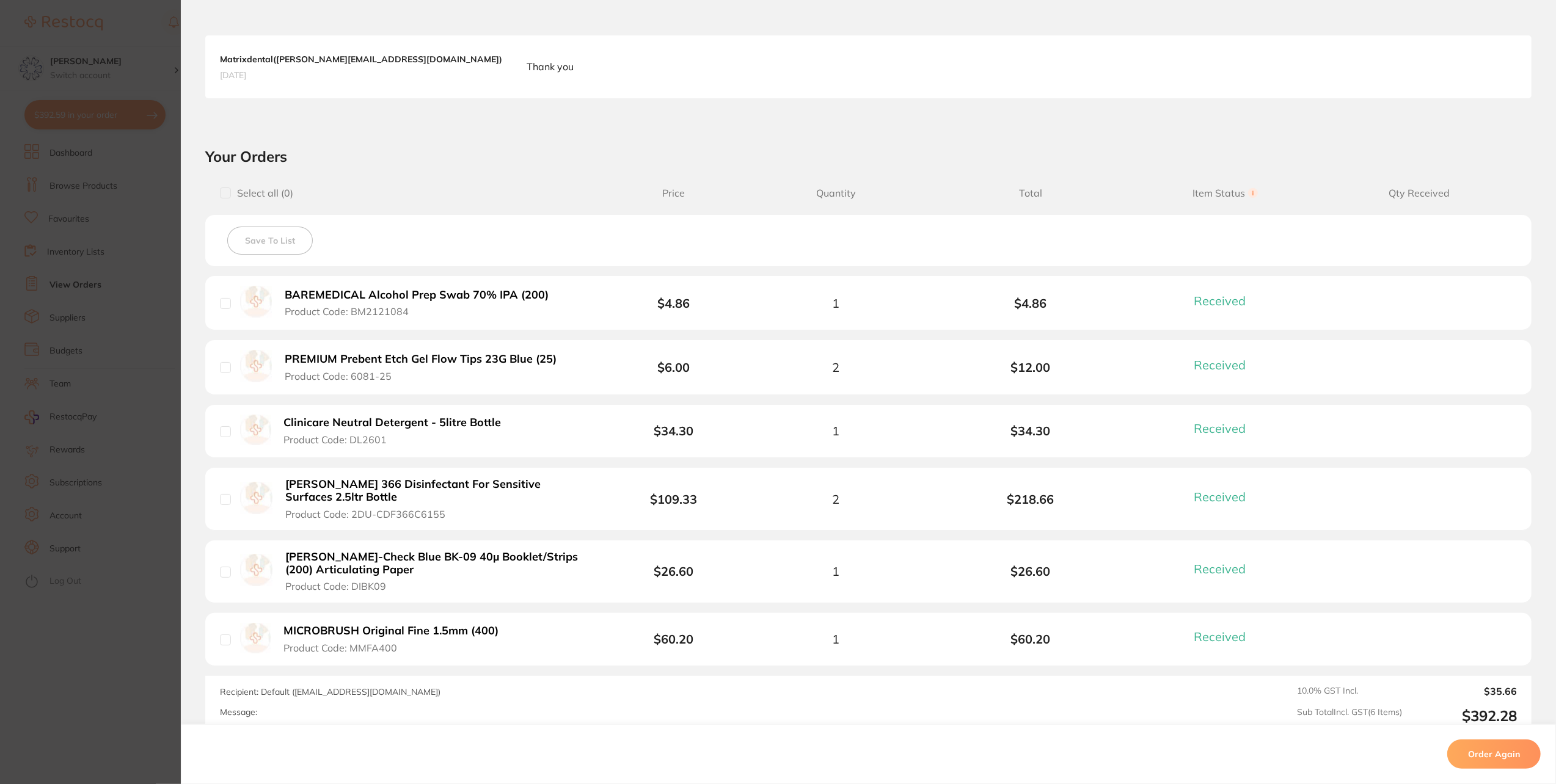
scroll to position [366, 0]
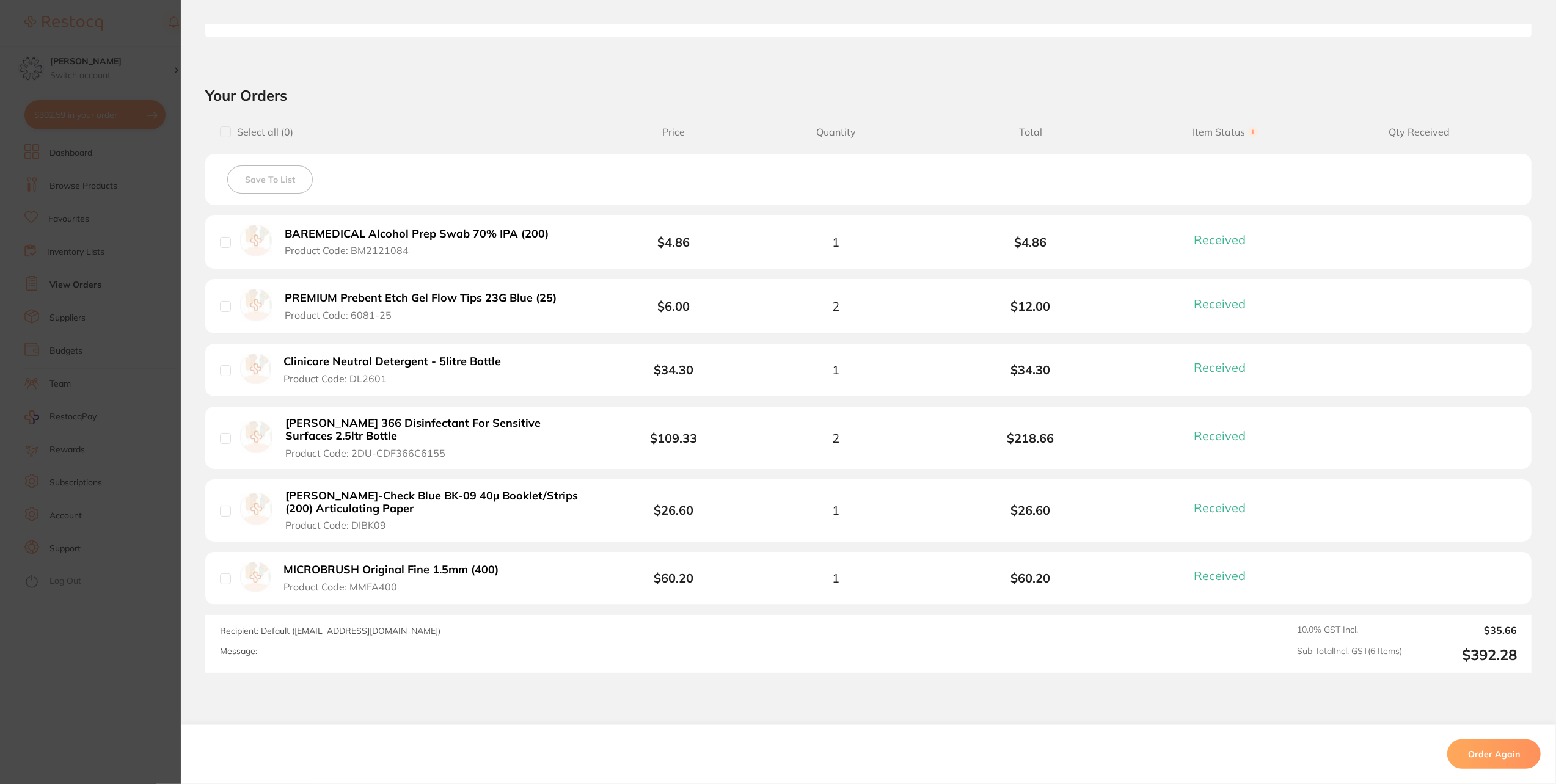
click at [468, 568] on b "MICROBRUSH Original Fine 1.5mm (400)" at bounding box center [391, 569] width 215 height 13
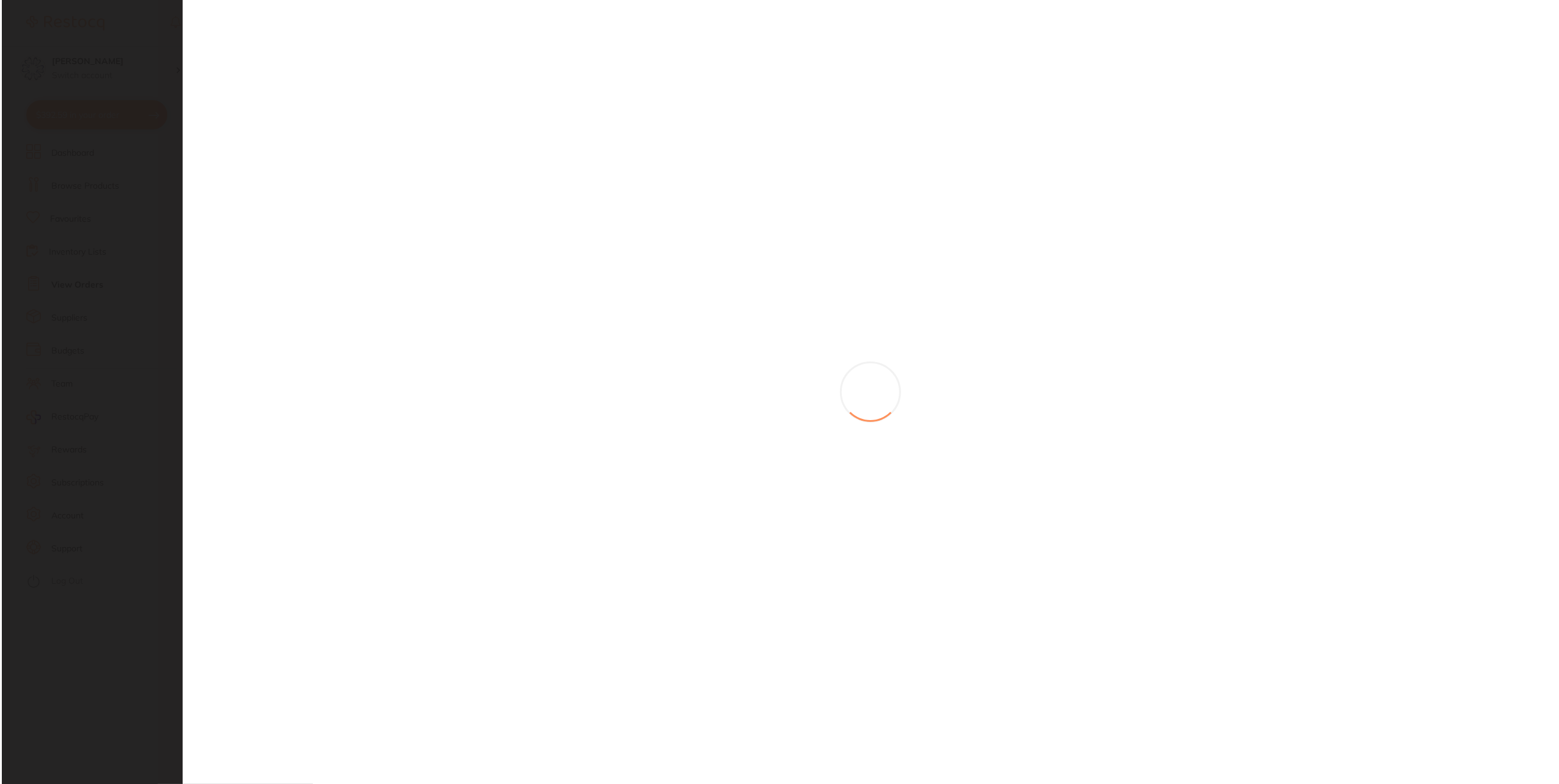
scroll to position [0, 0]
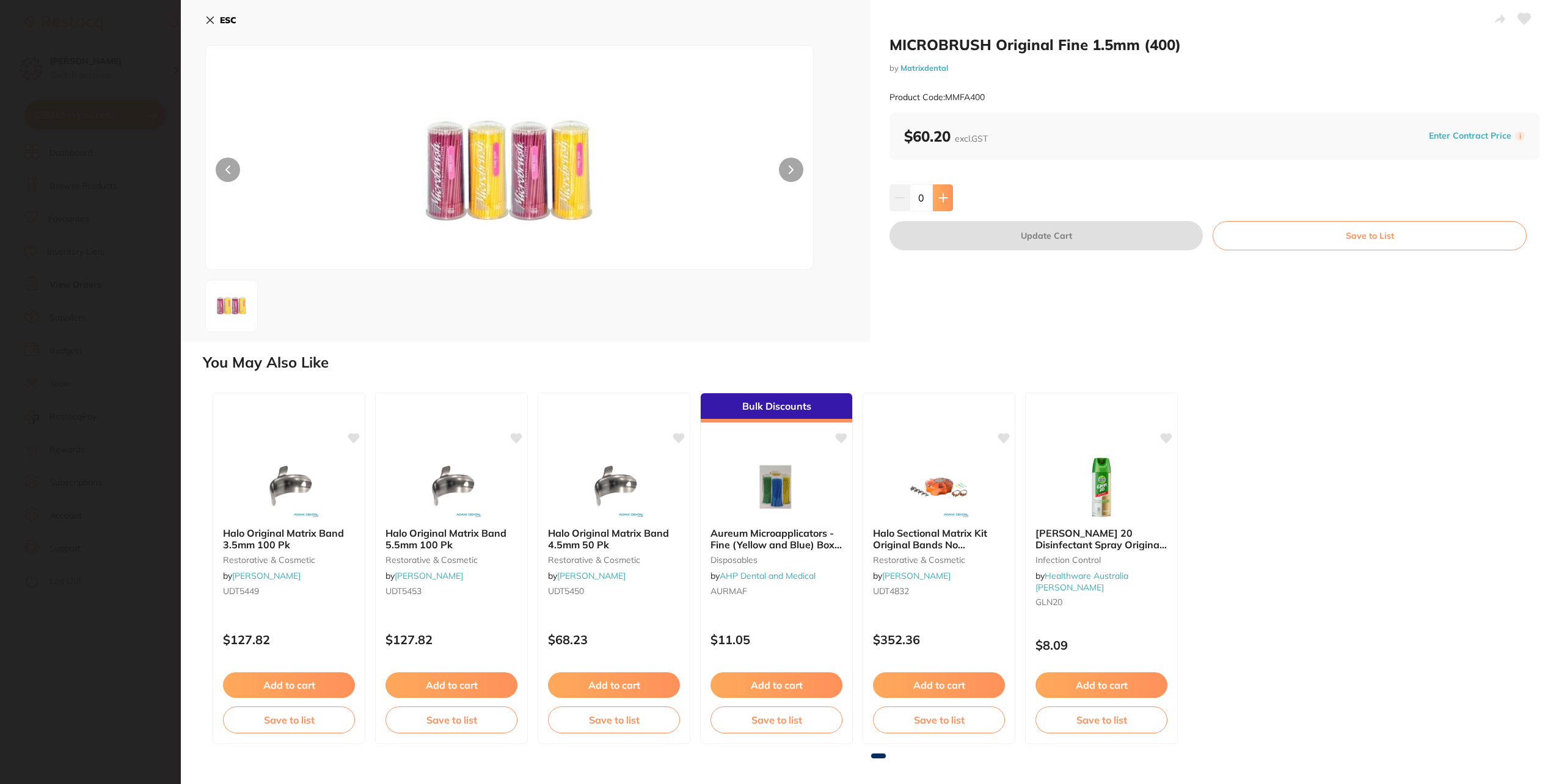
click at [944, 196] on icon at bounding box center [943, 197] width 8 height 8
type input "1"
click at [1030, 236] on button "Update Cart" at bounding box center [1046, 236] width 314 height 29
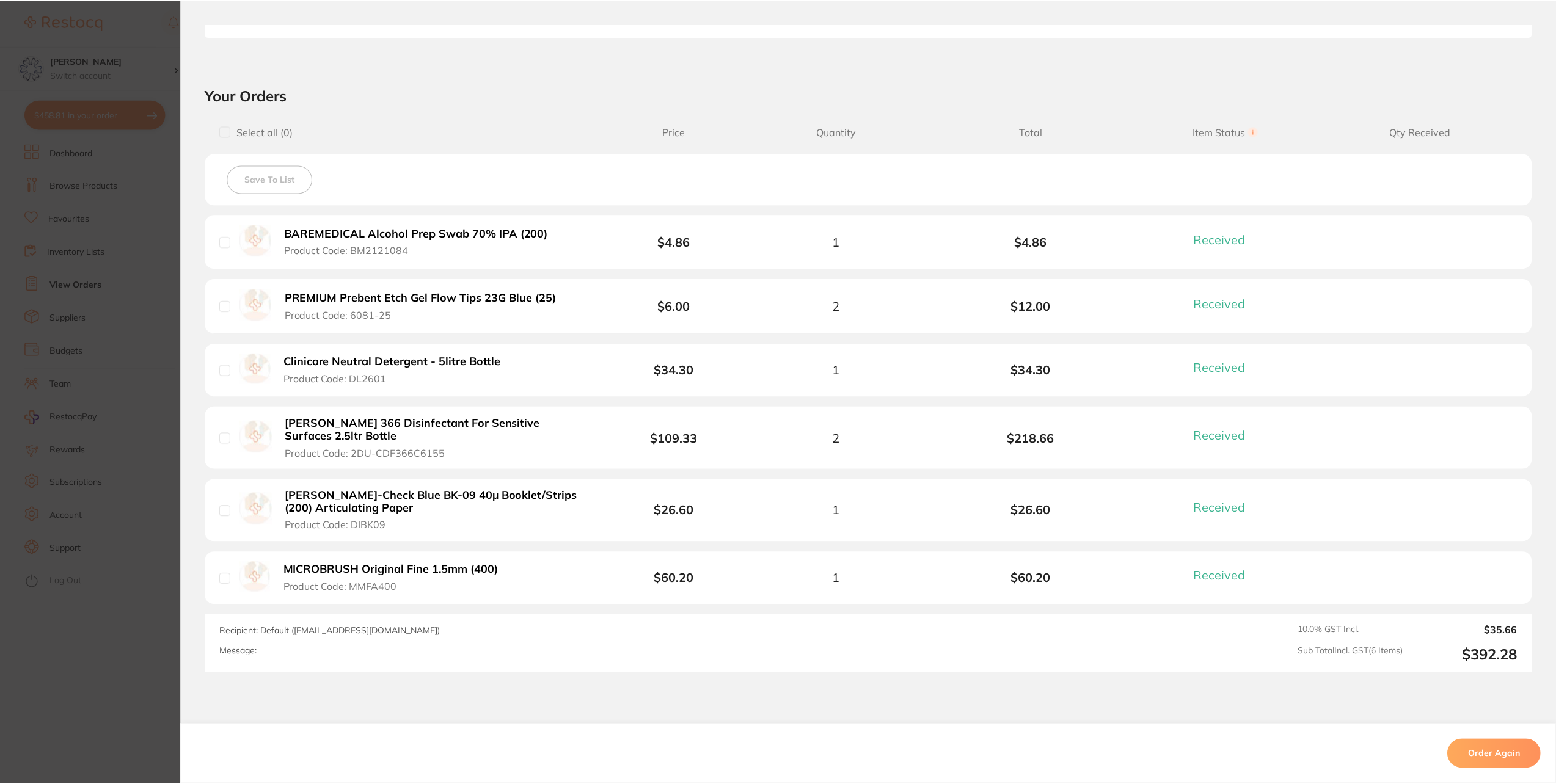
scroll to position [184, 0]
